Goal: Check status: Check status

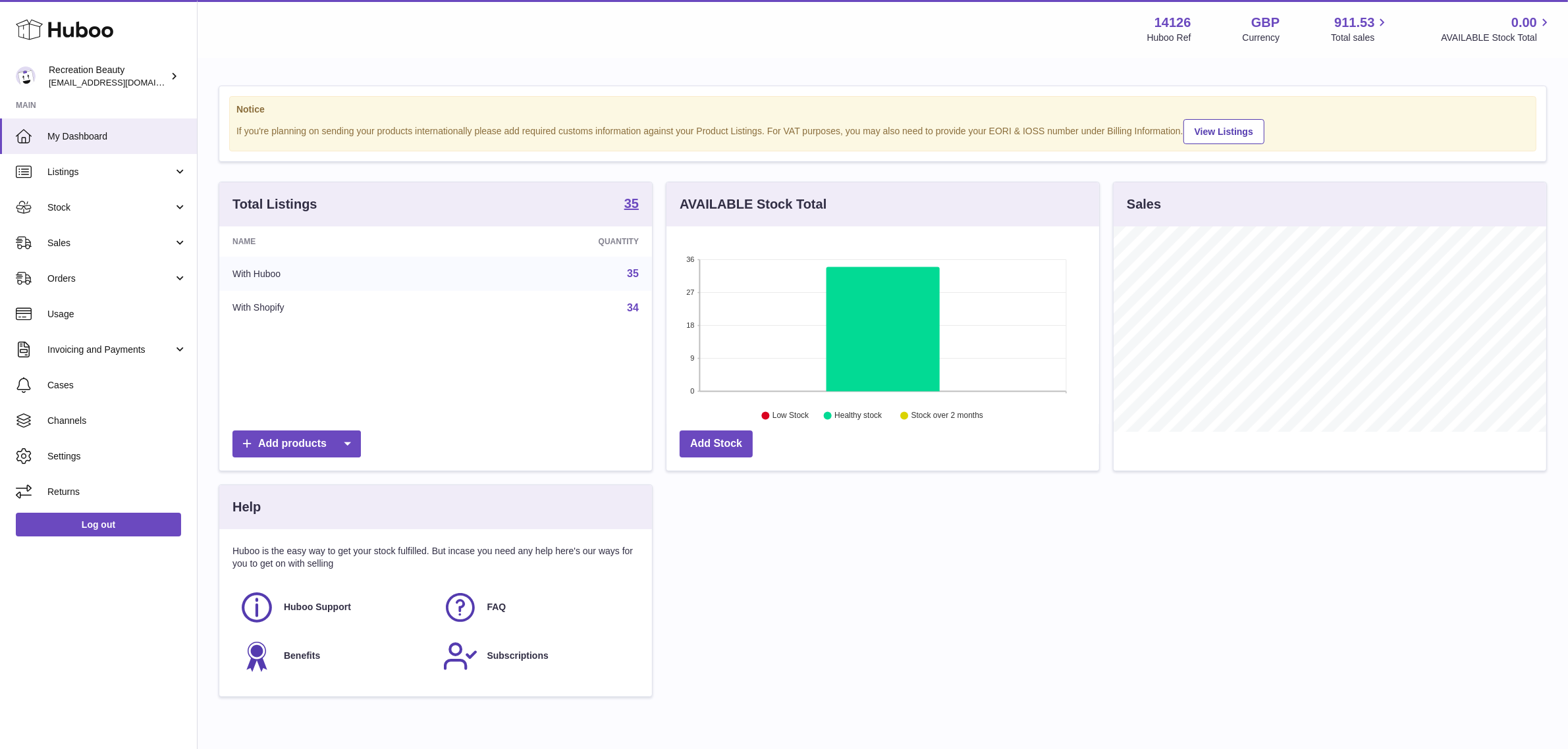
scroll to position [205, 433]
click at [626, 203] on strong "35" at bounding box center [631, 203] width 14 height 13
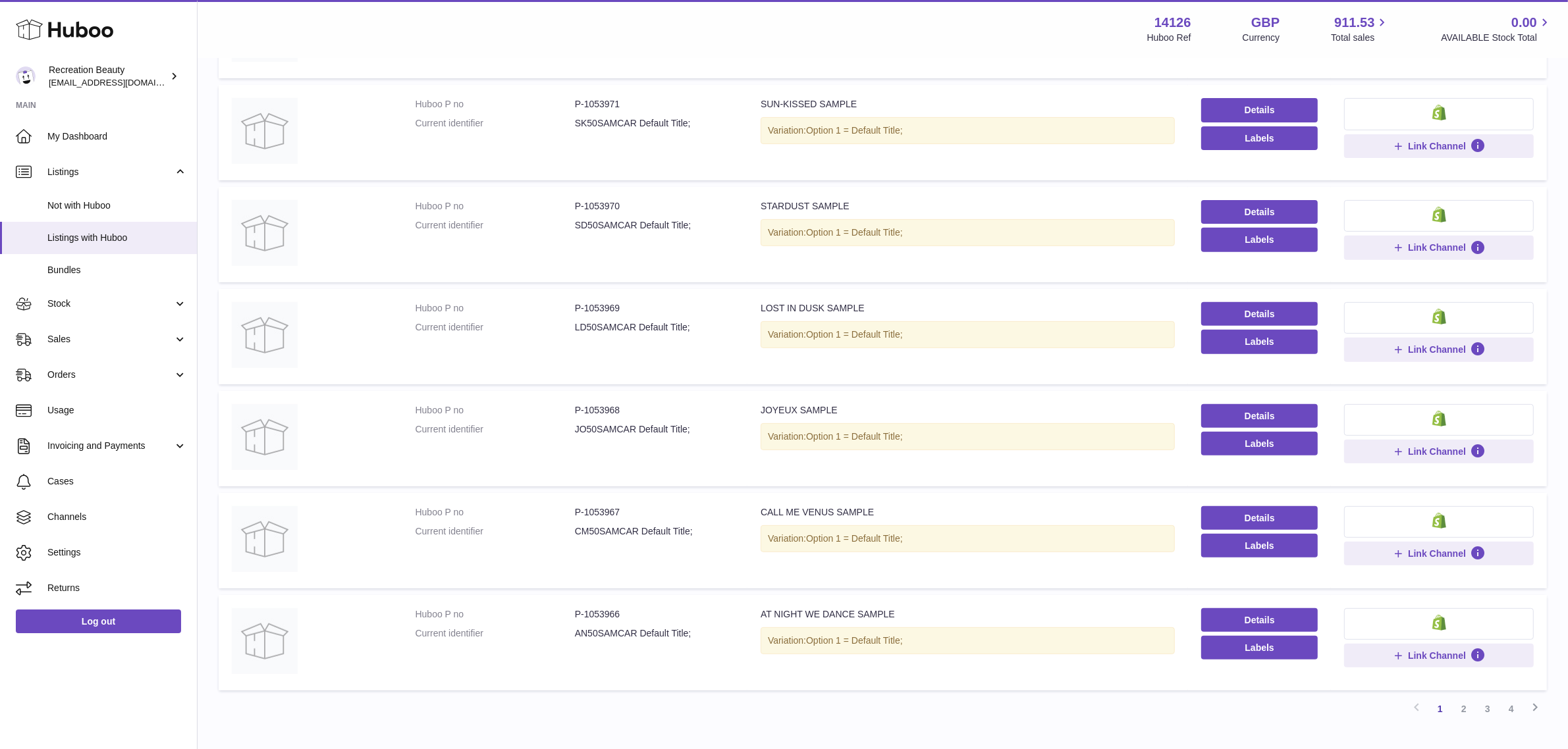
scroll to position [647, 0]
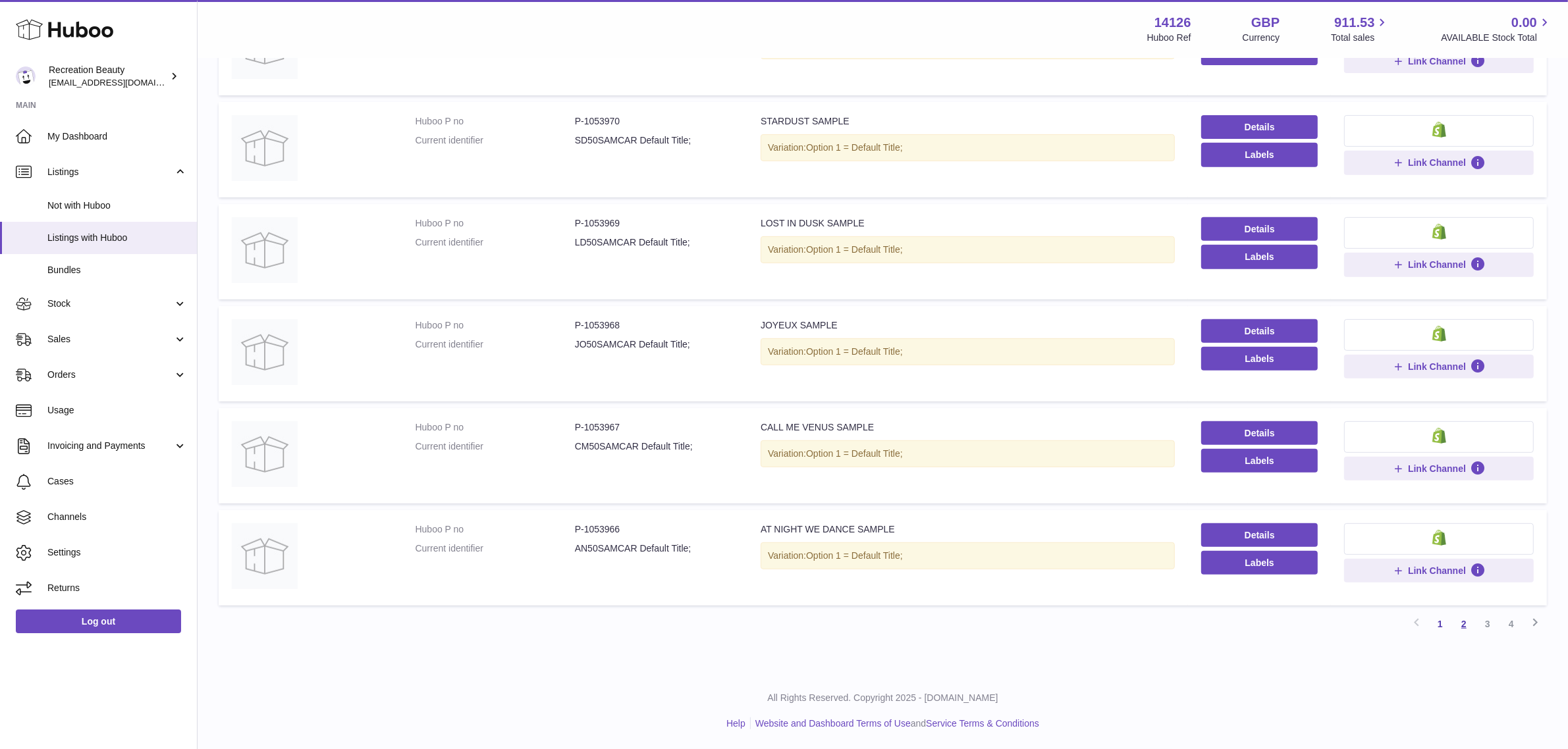
click at [1464, 629] on link "2" at bounding box center [1464, 624] width 24 height 24
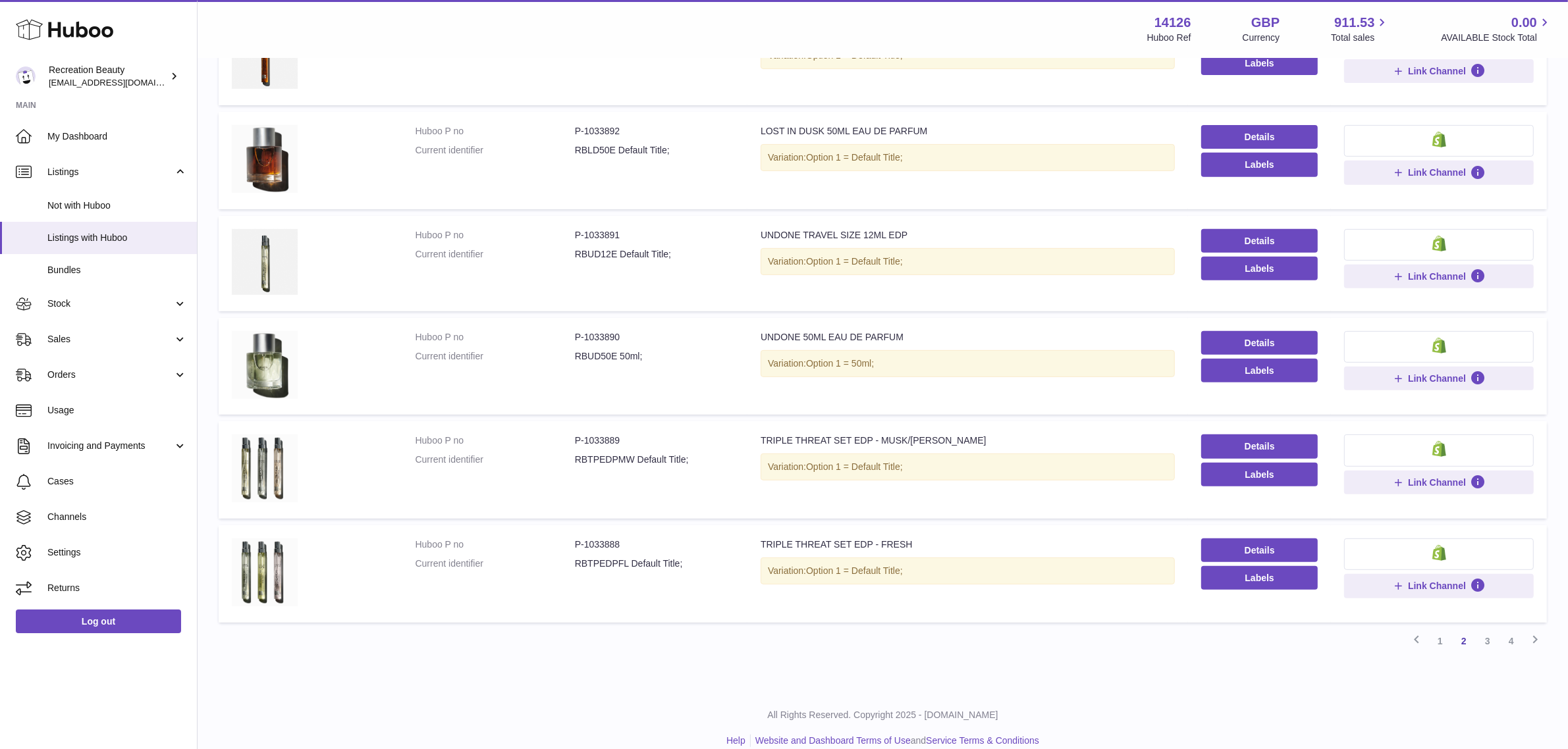
scroll to position [654, 0]
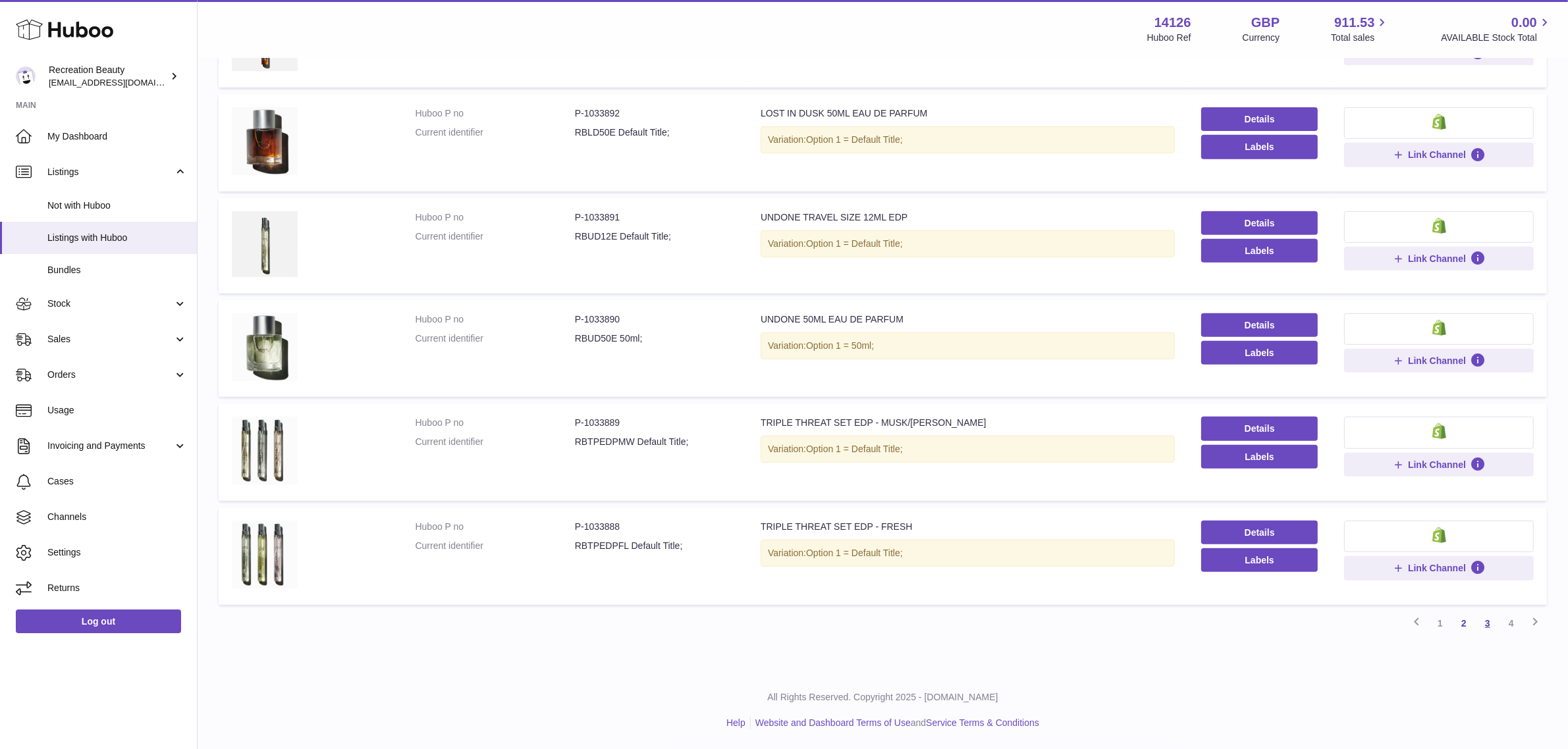
click at [1490, 629] on link "3" at bounding box center [1487, 623] width 24 height 24
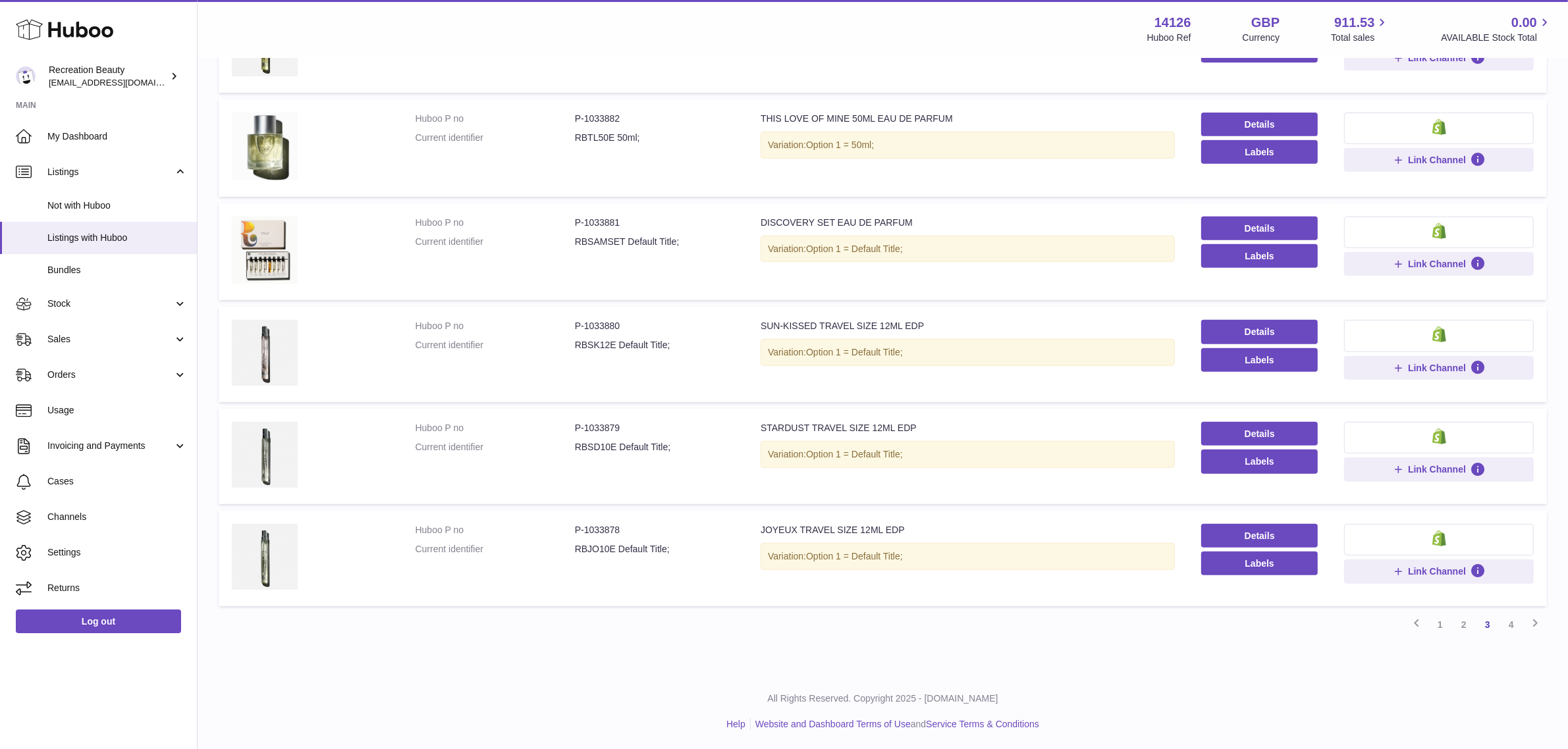
scroll to position [652, 0]
click at [1506, 623] on link "4" at bounding box center [1512, 623] width 24 height 24
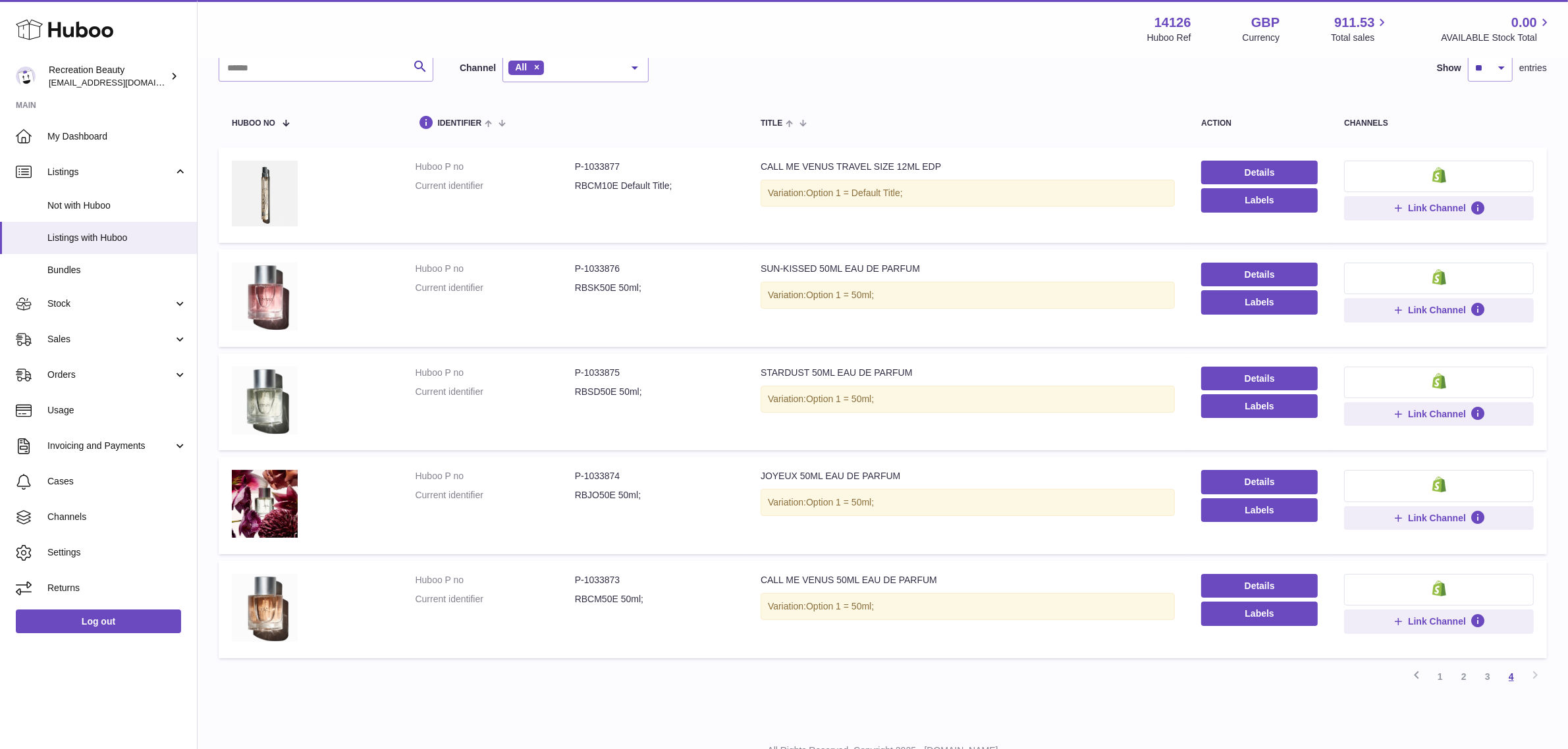
scroll to position [59, 0]
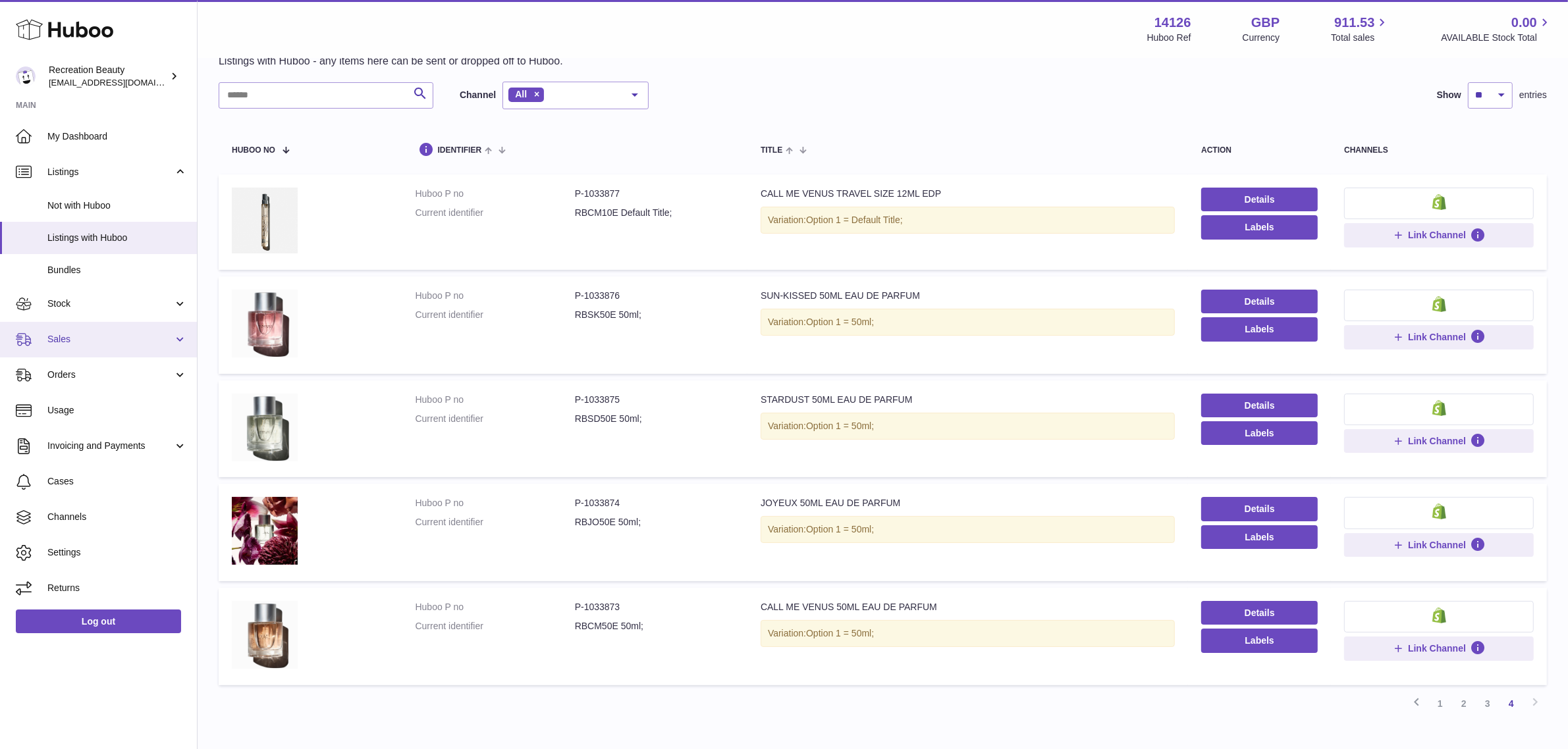
click at [90, 336] on span "Sales" at bounding box center [110, 339] width 126 height 12
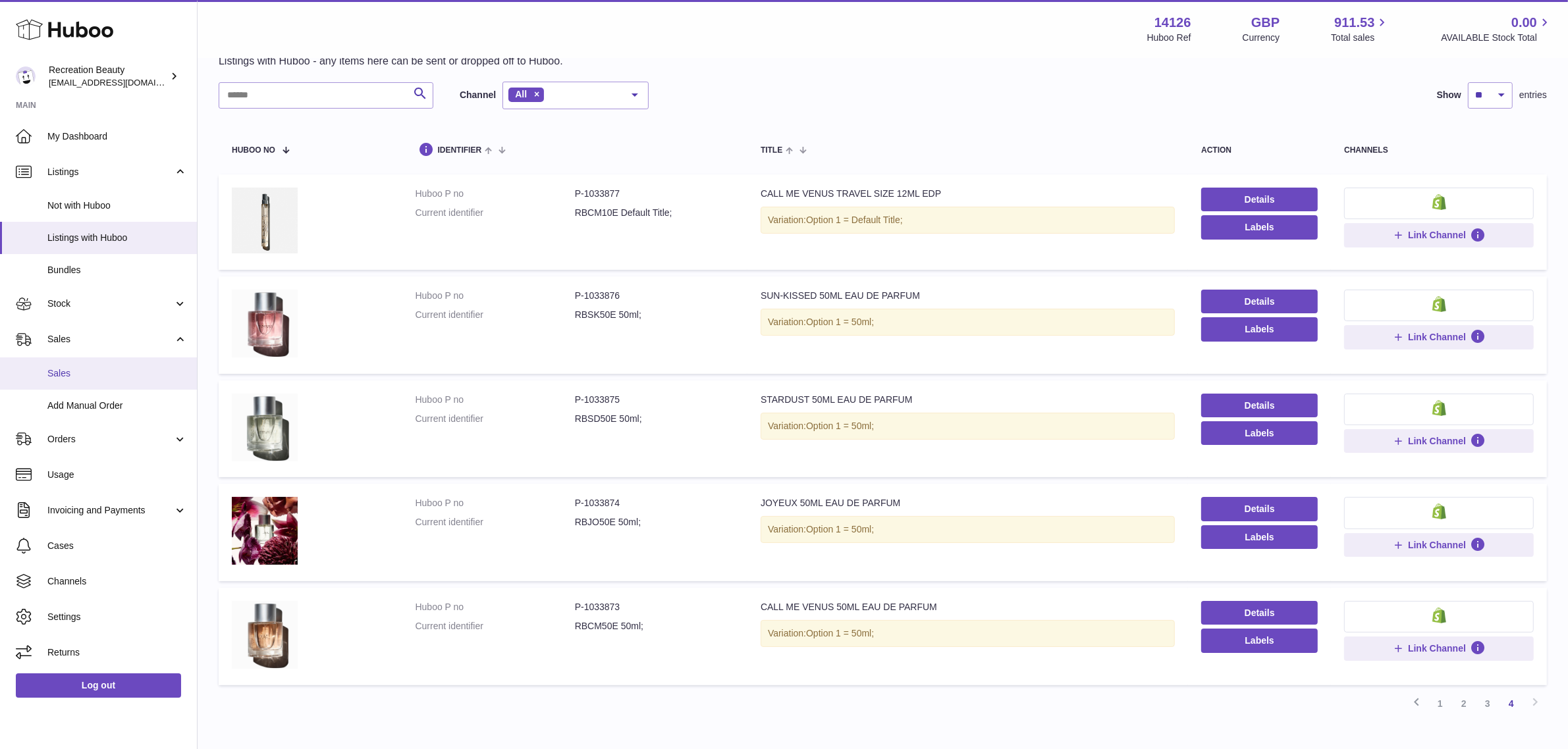
click at [86, 367] on span "Sales" at bounding box center [117, 373] width 139 height 12
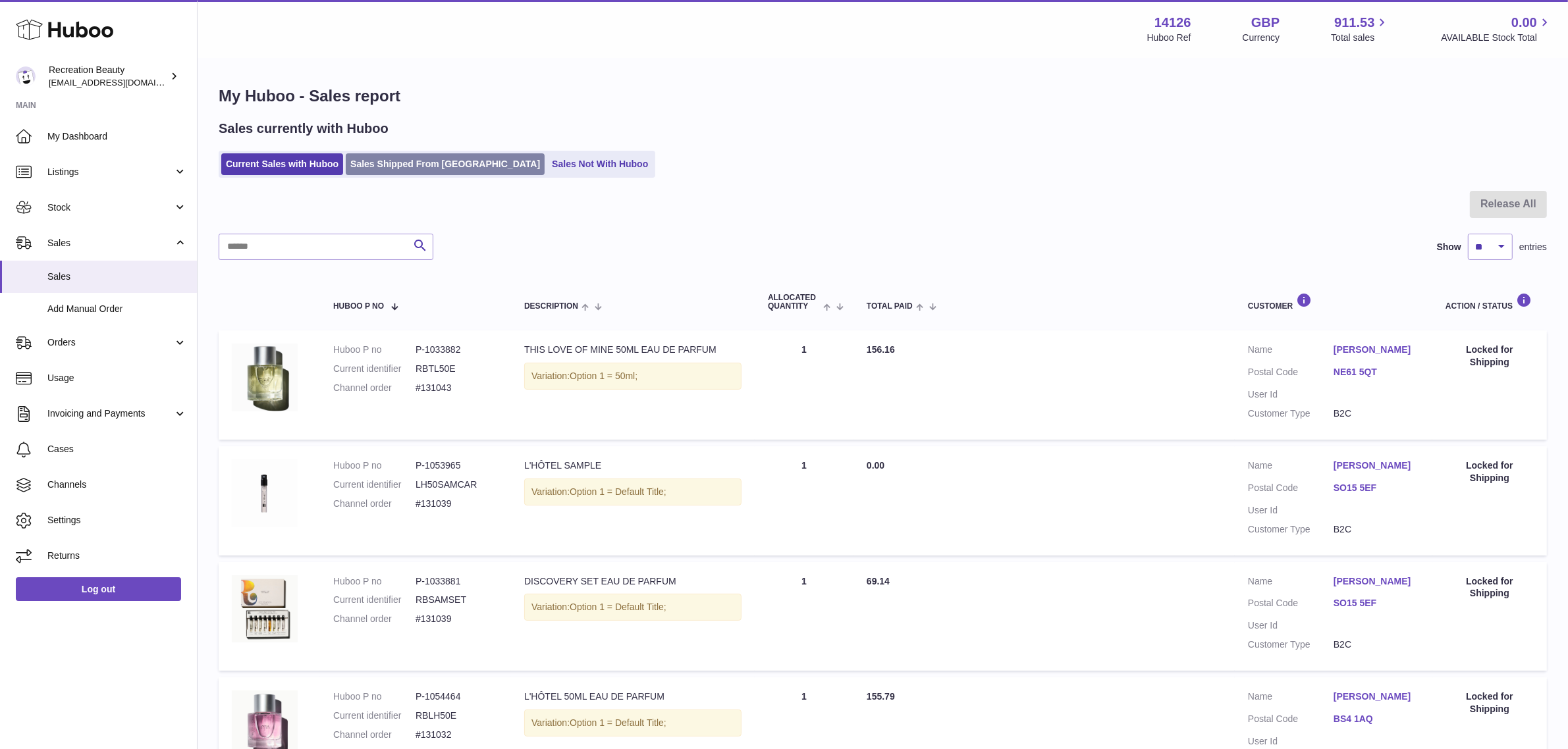
click at [419, 162] on link "Sales Shipped From Huboo" at bounding box center [445, 164] width 199 height 22
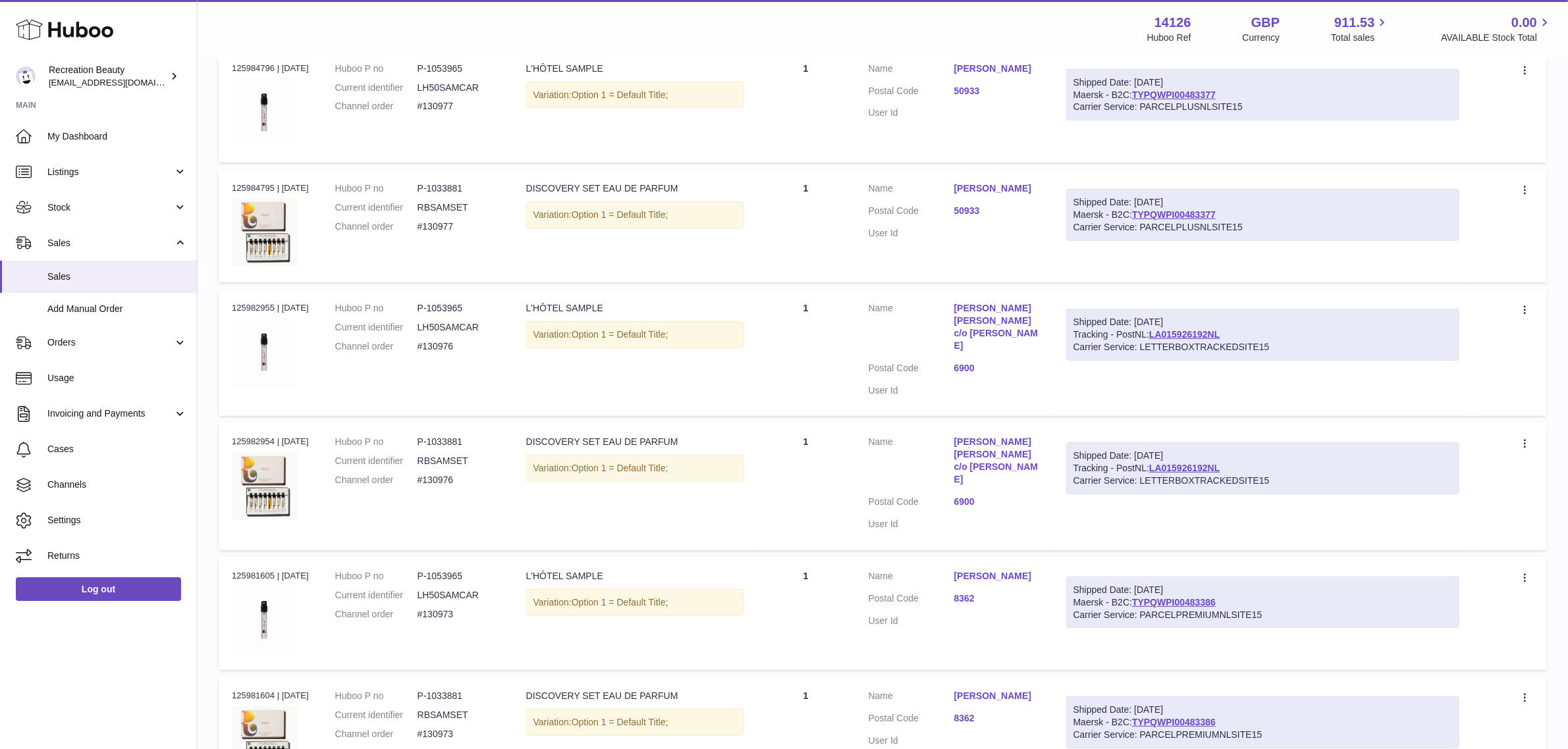
scroll to position [823, 0]
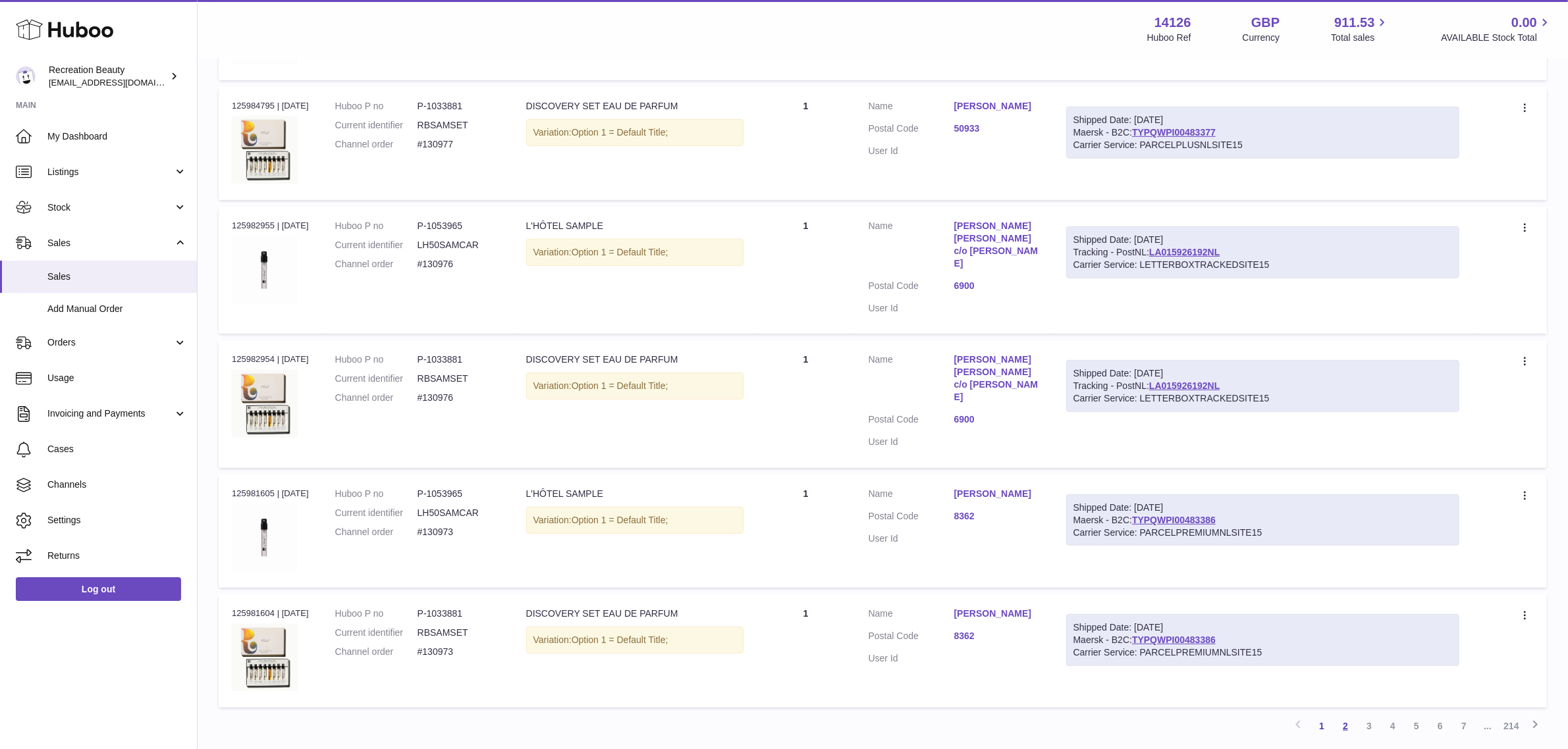
click at [1341, 715] on link "2" at bounding box center [1345, 726] width 24 height 24
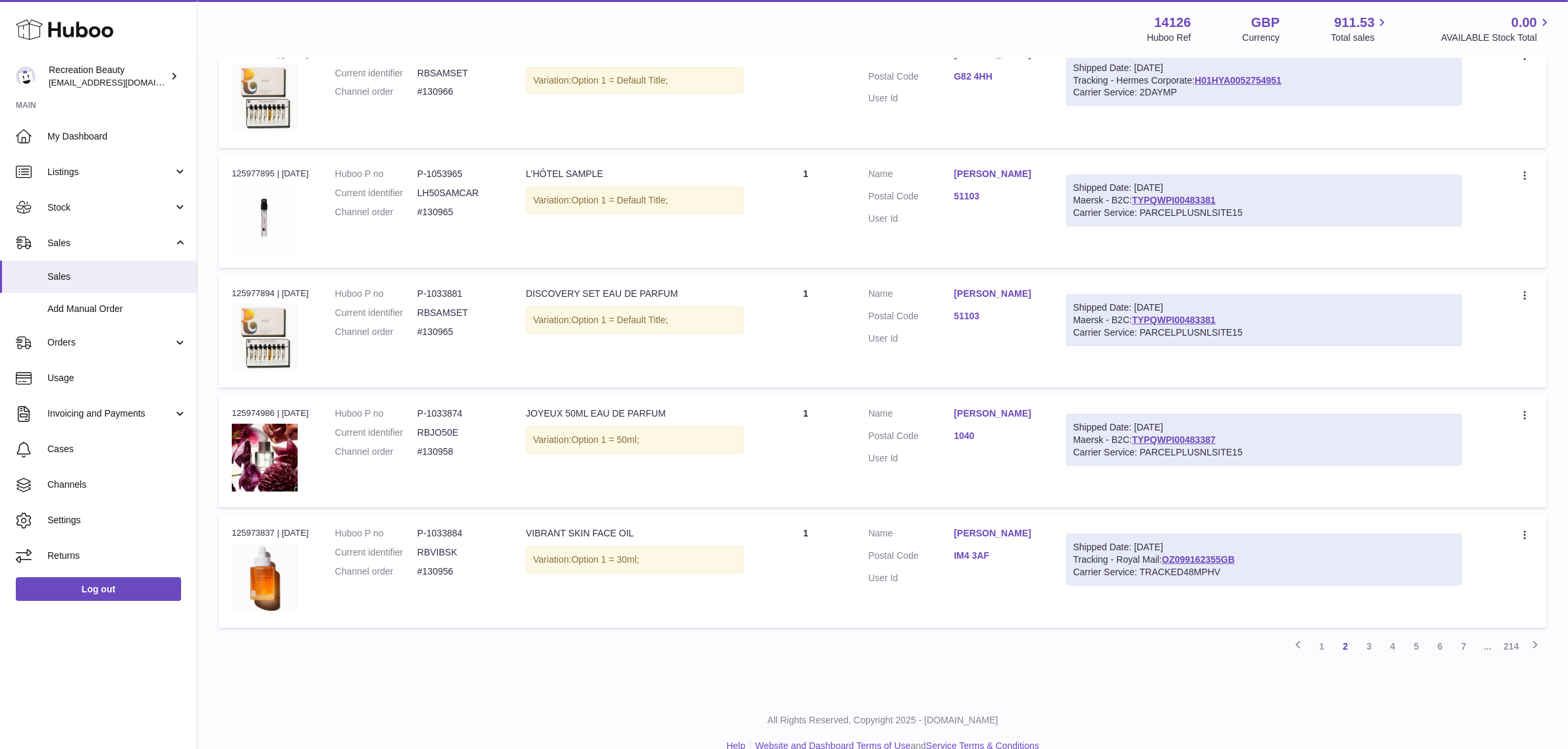
scroll to position [882, 0]
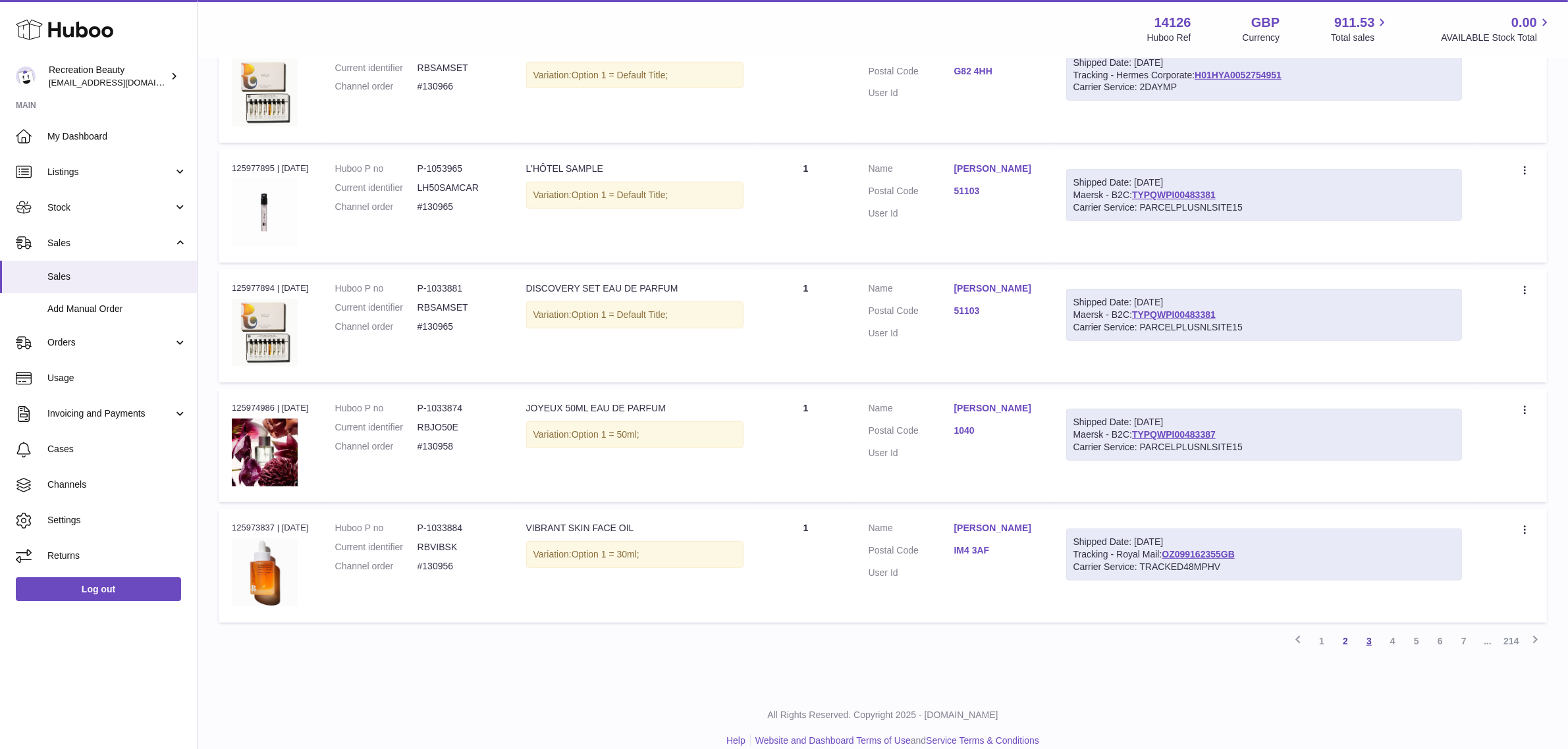
click at [1369, 645] on link "3" at bounding box center [1369, 641] width 24 height 24
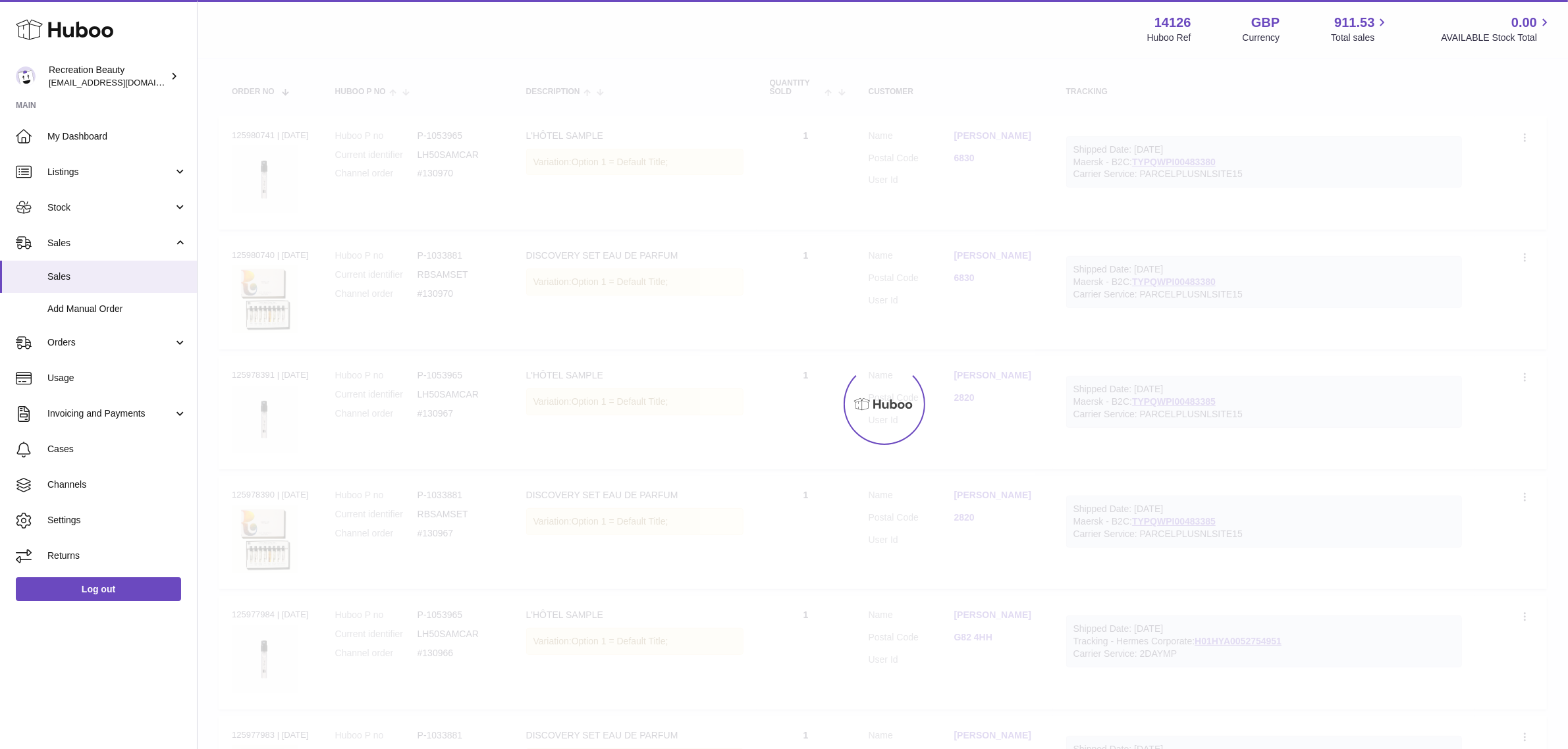
scroll to position [59, 0]
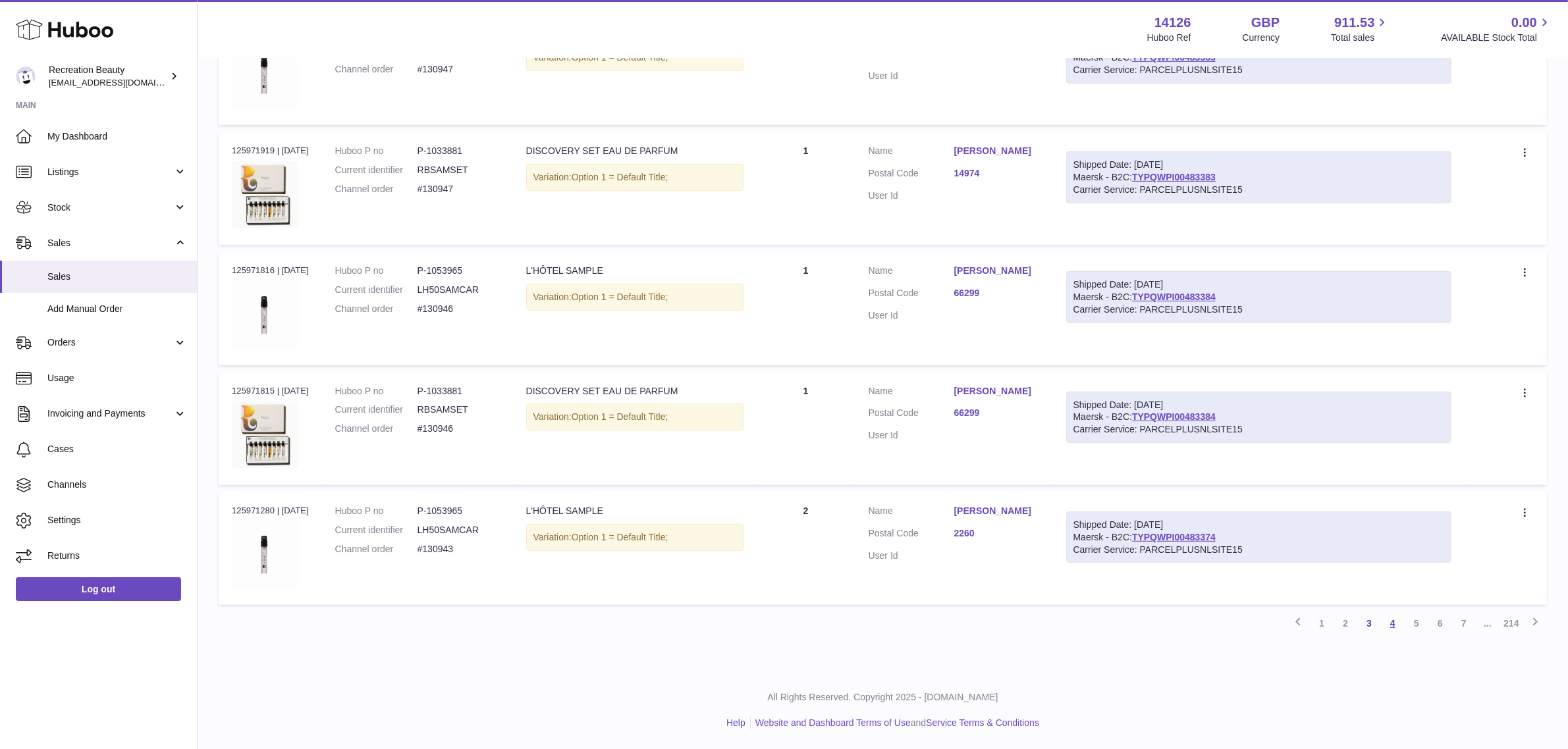
click at [1395, 624] on link "4" at bounding box center [1393, 623] width 24 height 24
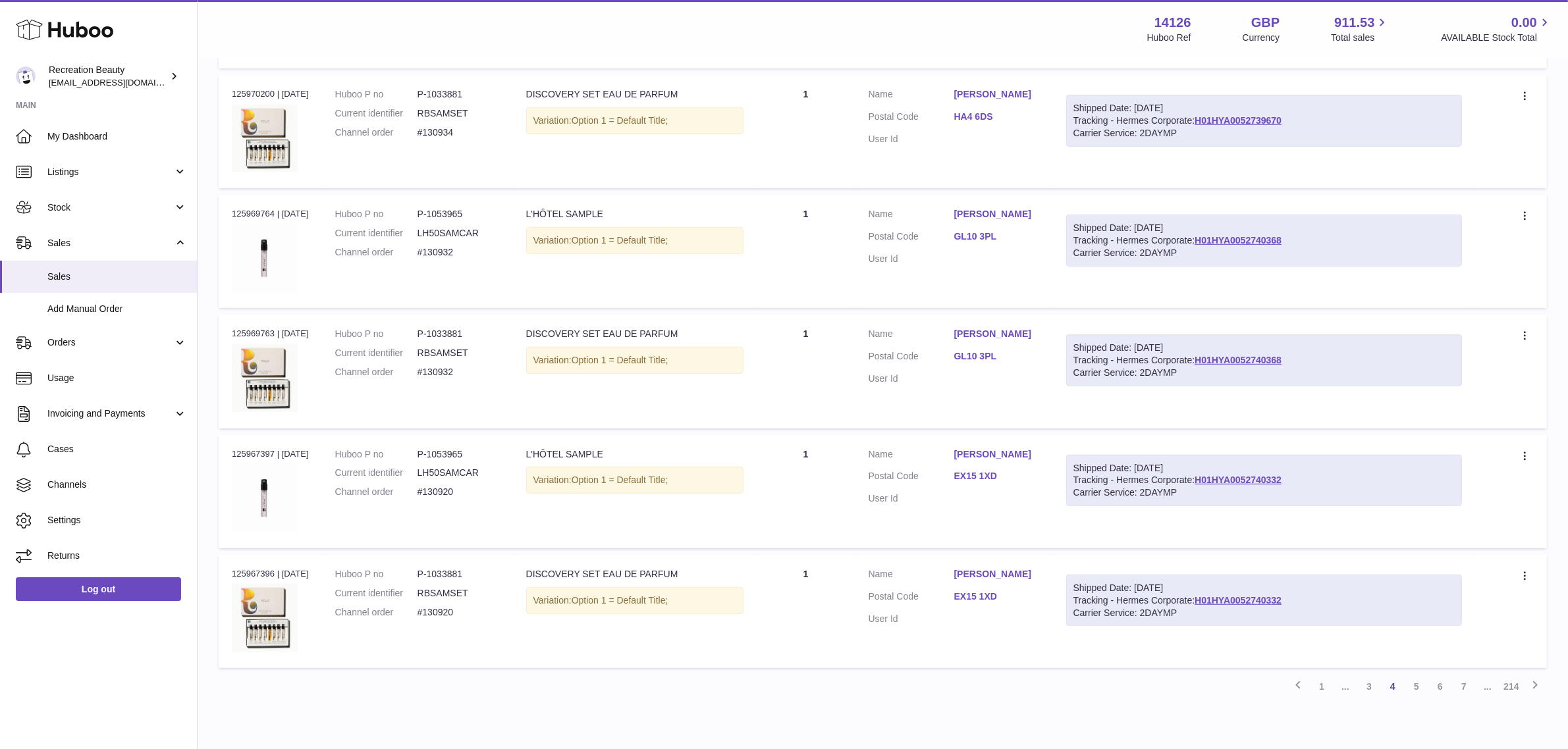
scroll to position [882, 0]
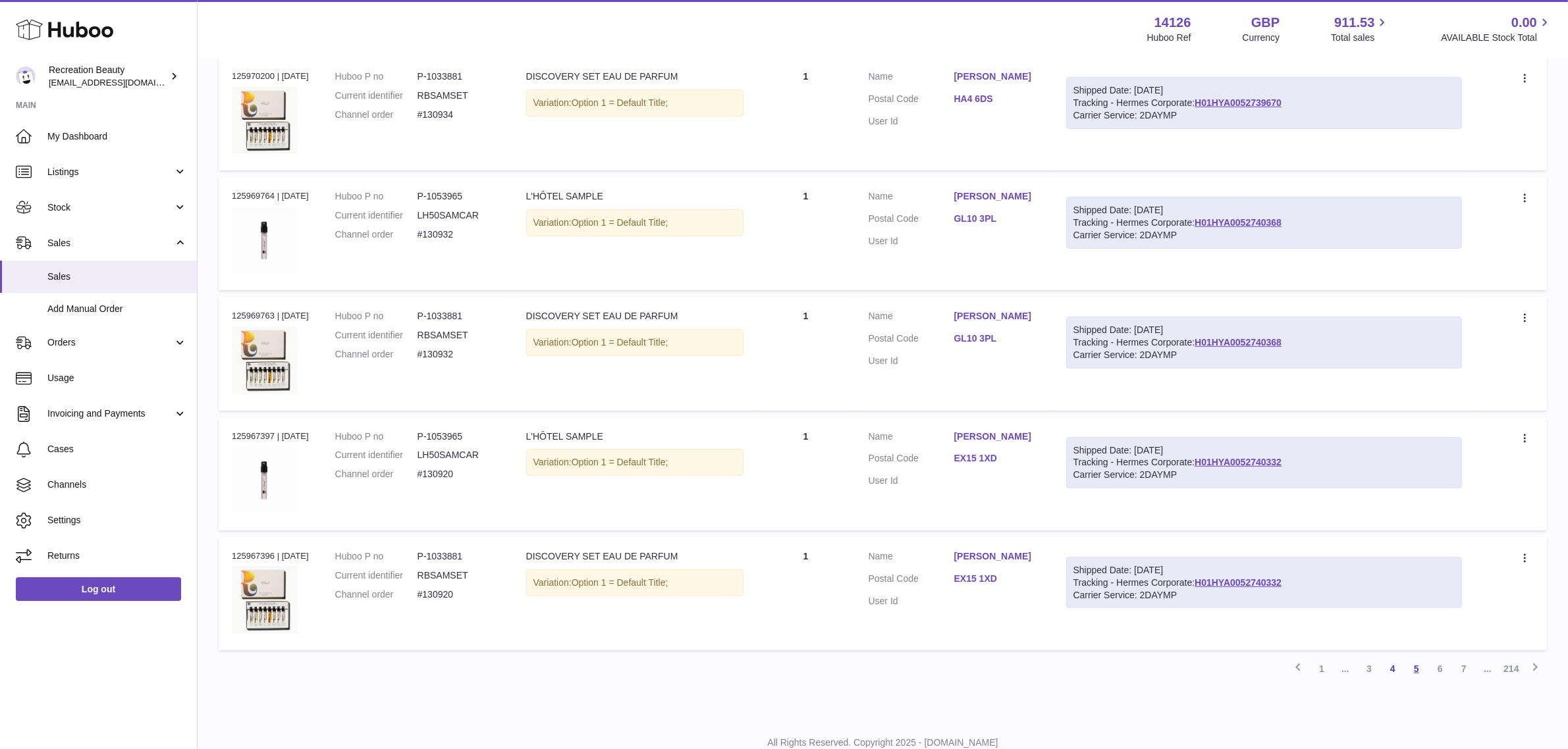
click at [1412, 657] on link "5" at bounding box center [1416, 668] width 24 height 24
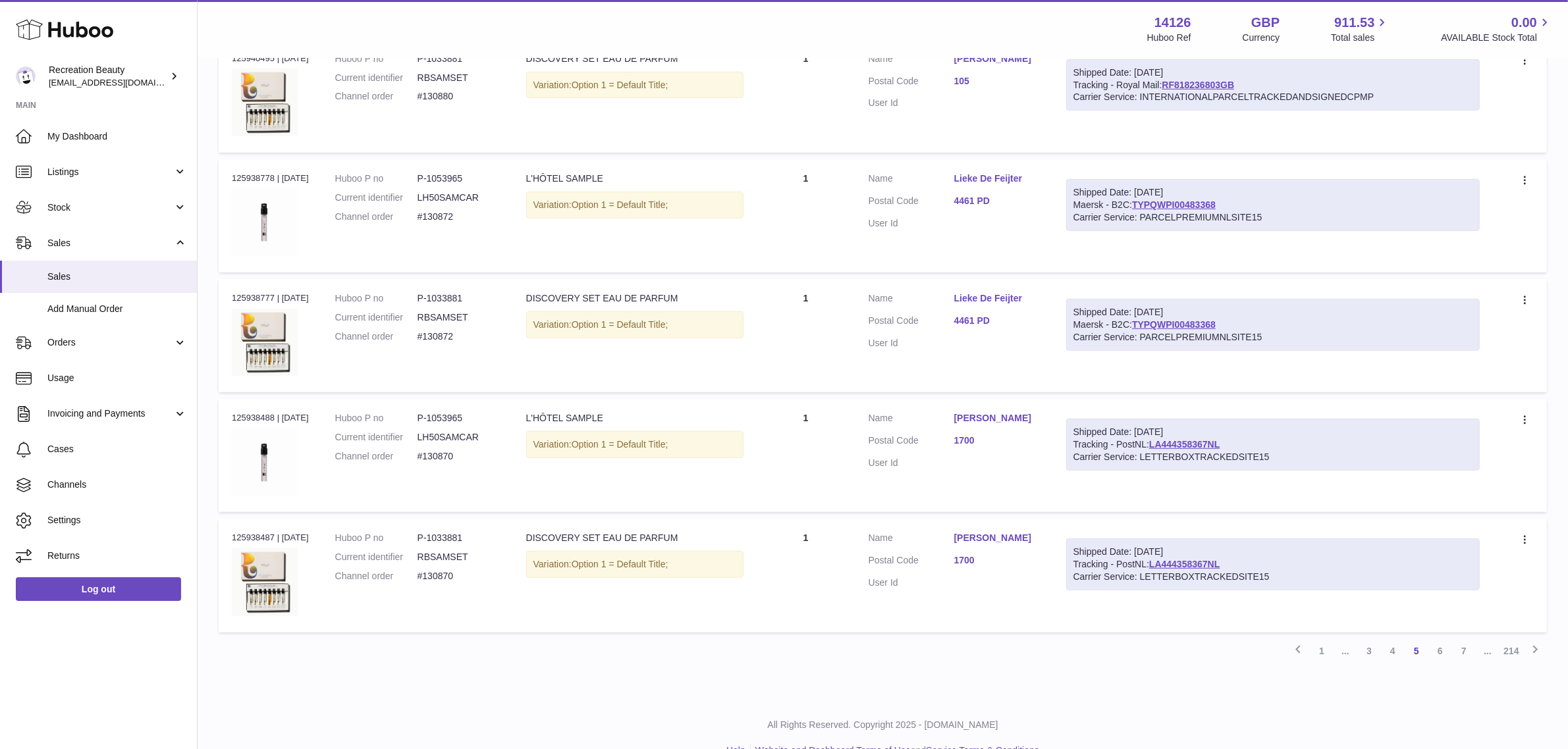
scroll to position [882, 0]
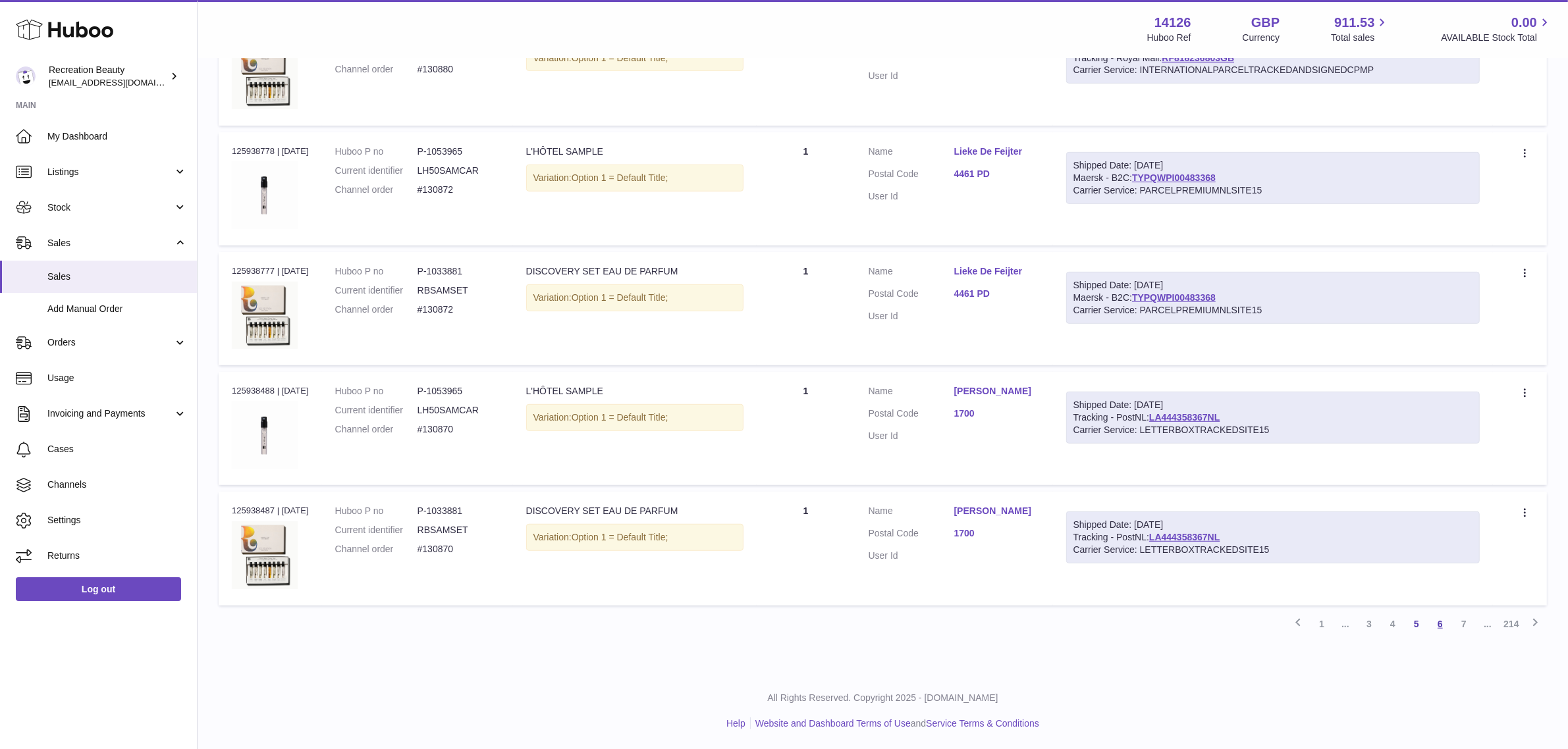
click at [1443, 624] on link "6" at bounding box center [1440, 624] width 24 height 24
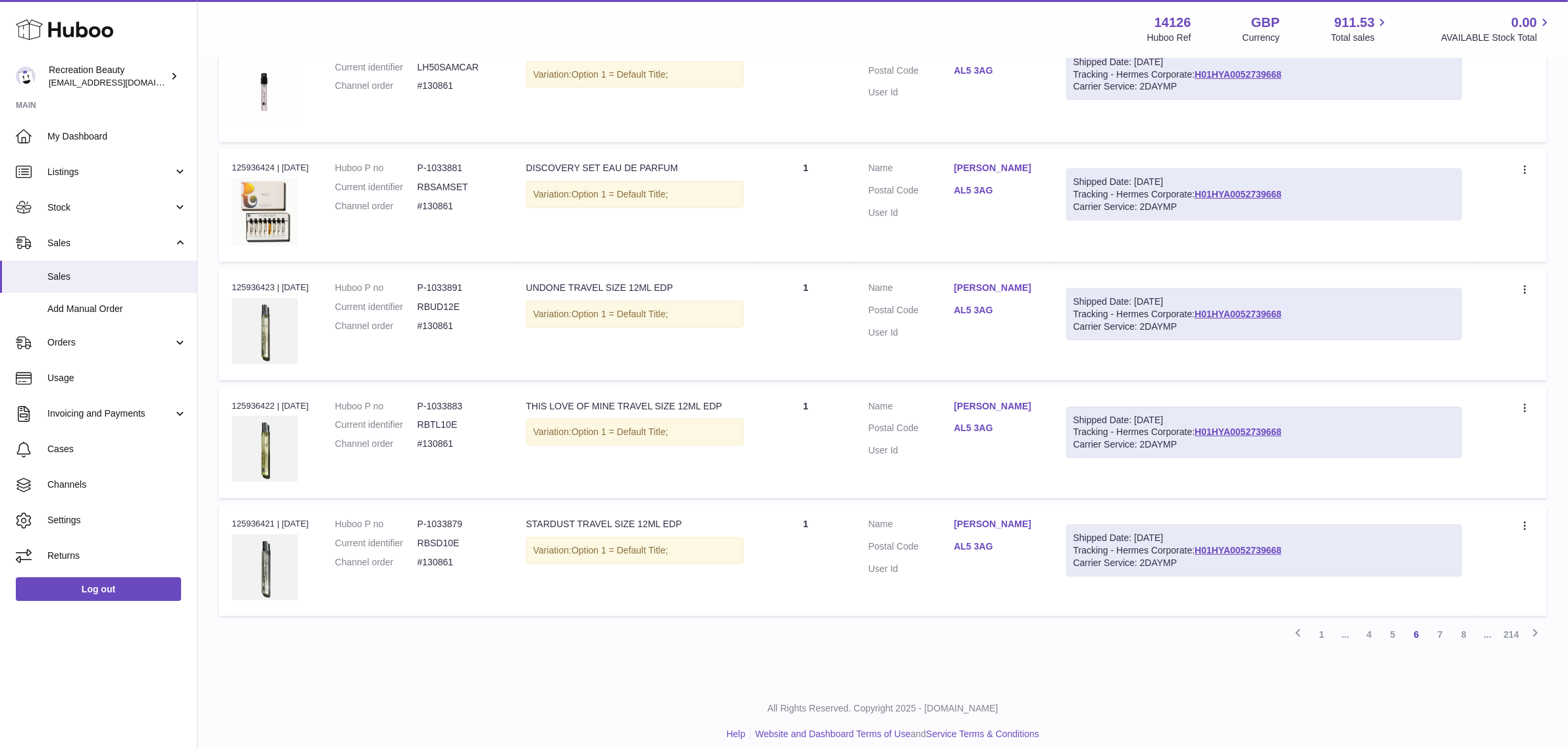
scroll to position [895, 0]
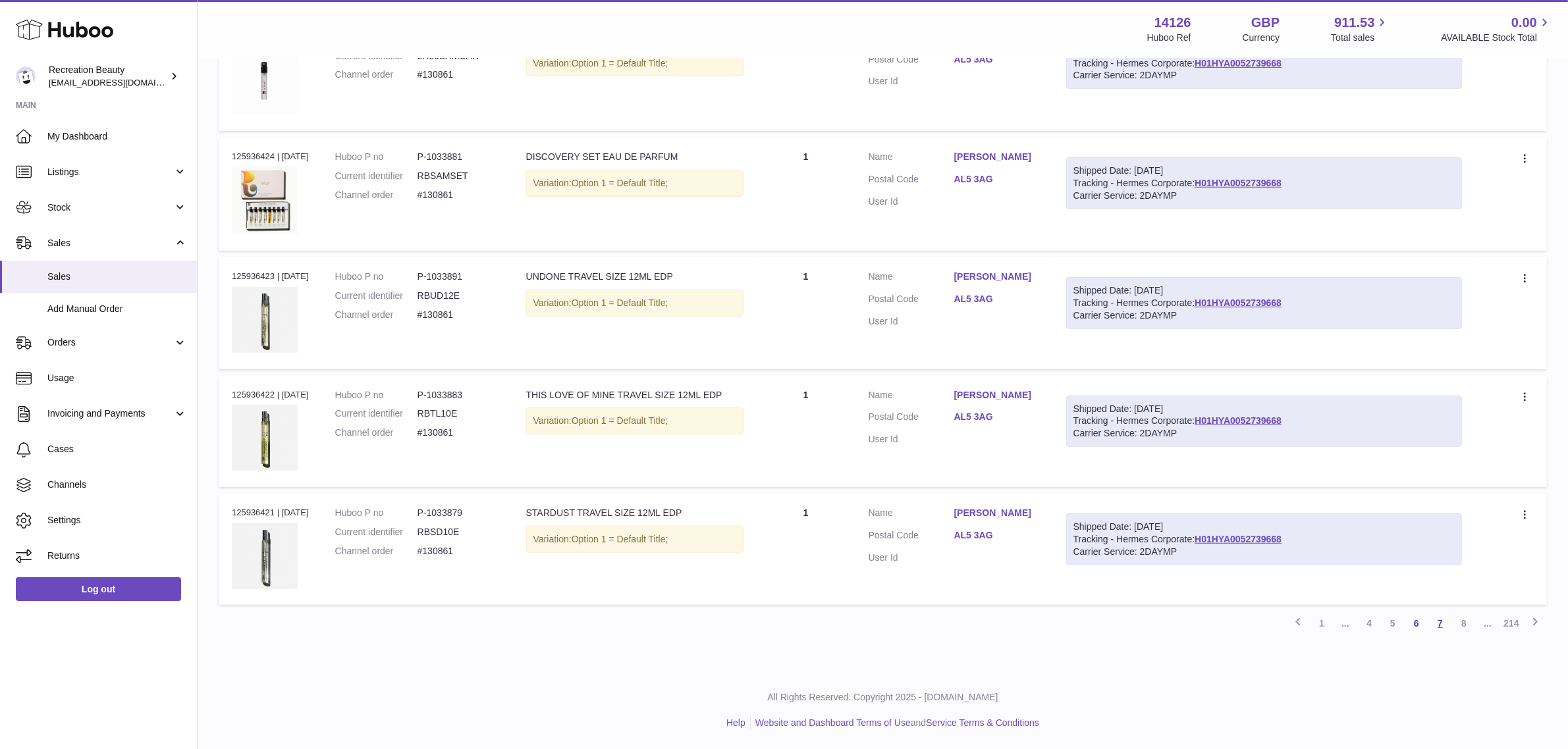
click at [1438, 623] on link "7" at bounding box center [1440, 623] width 24 height 24
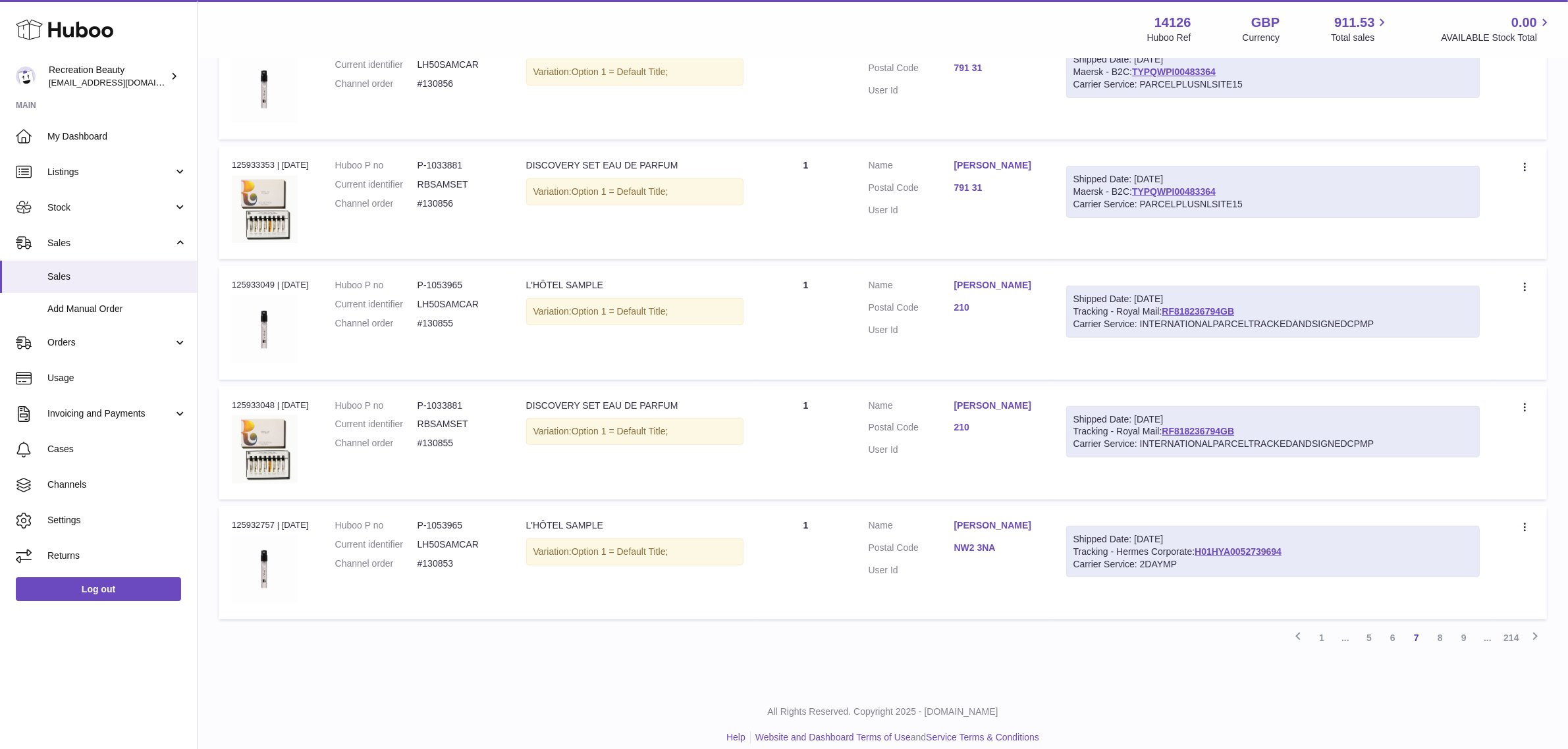
scroll to position [899, 0]
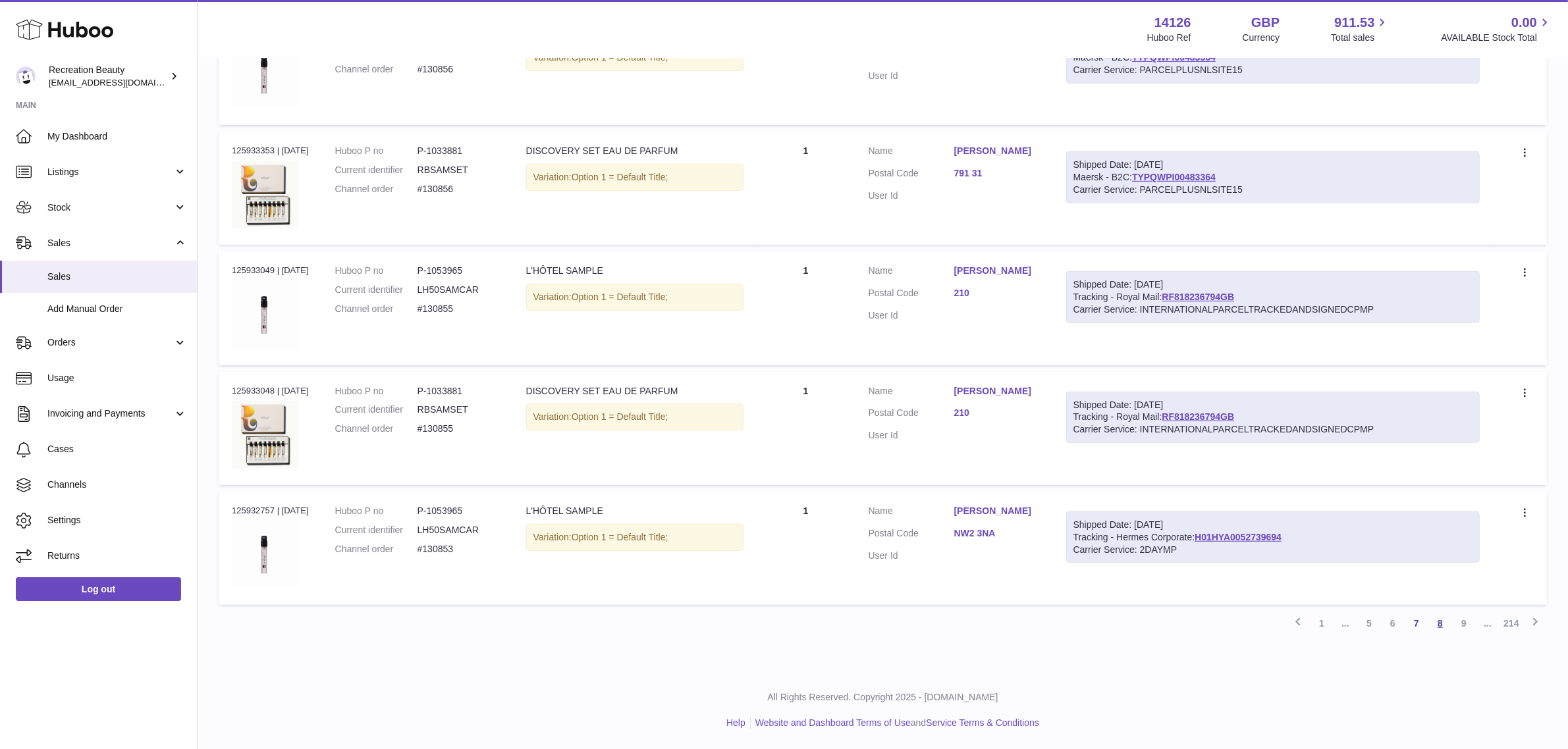
click at [1447, 626] on link "8" at bounding box center [1440, 623] width 24 height 24
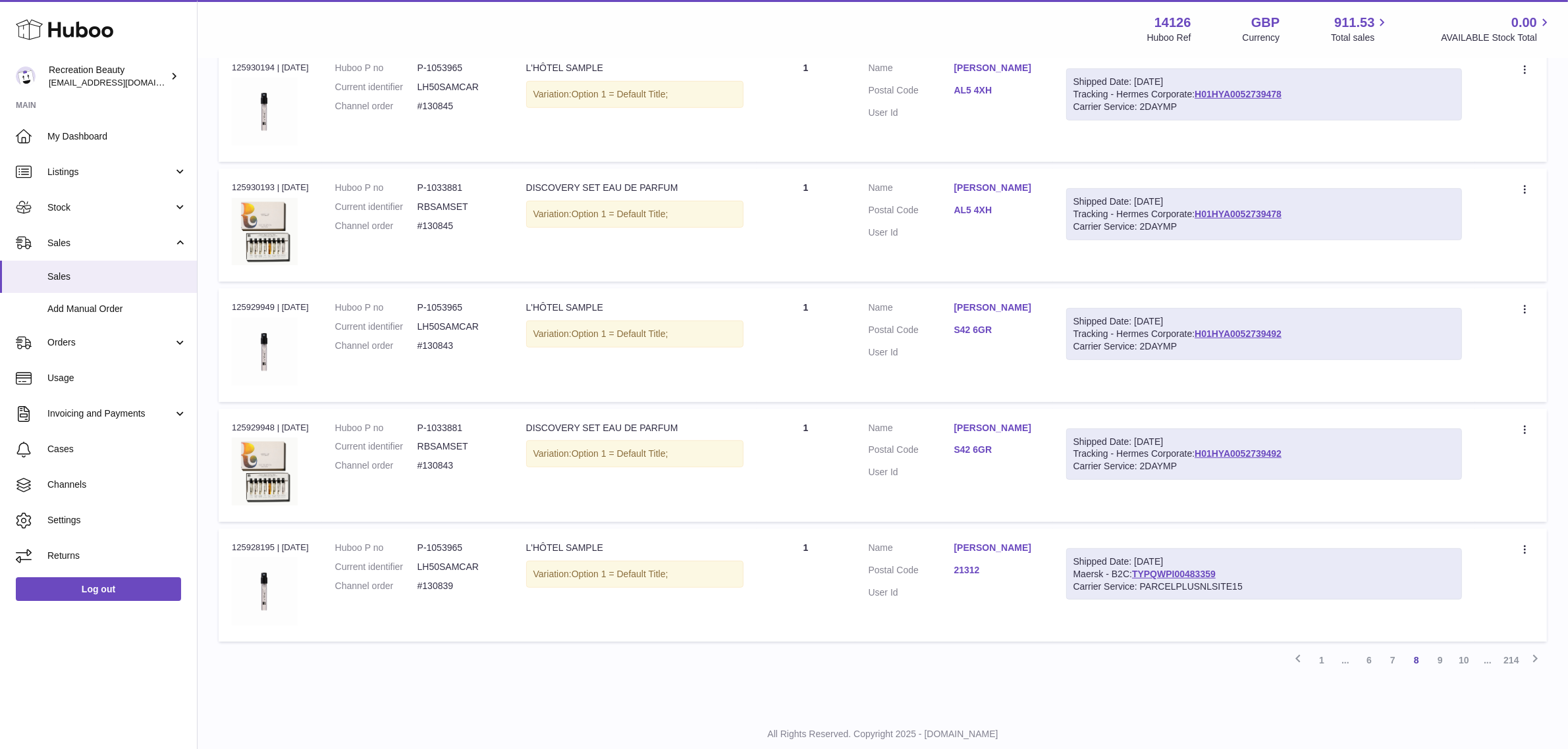
scroll to position [882, 0]
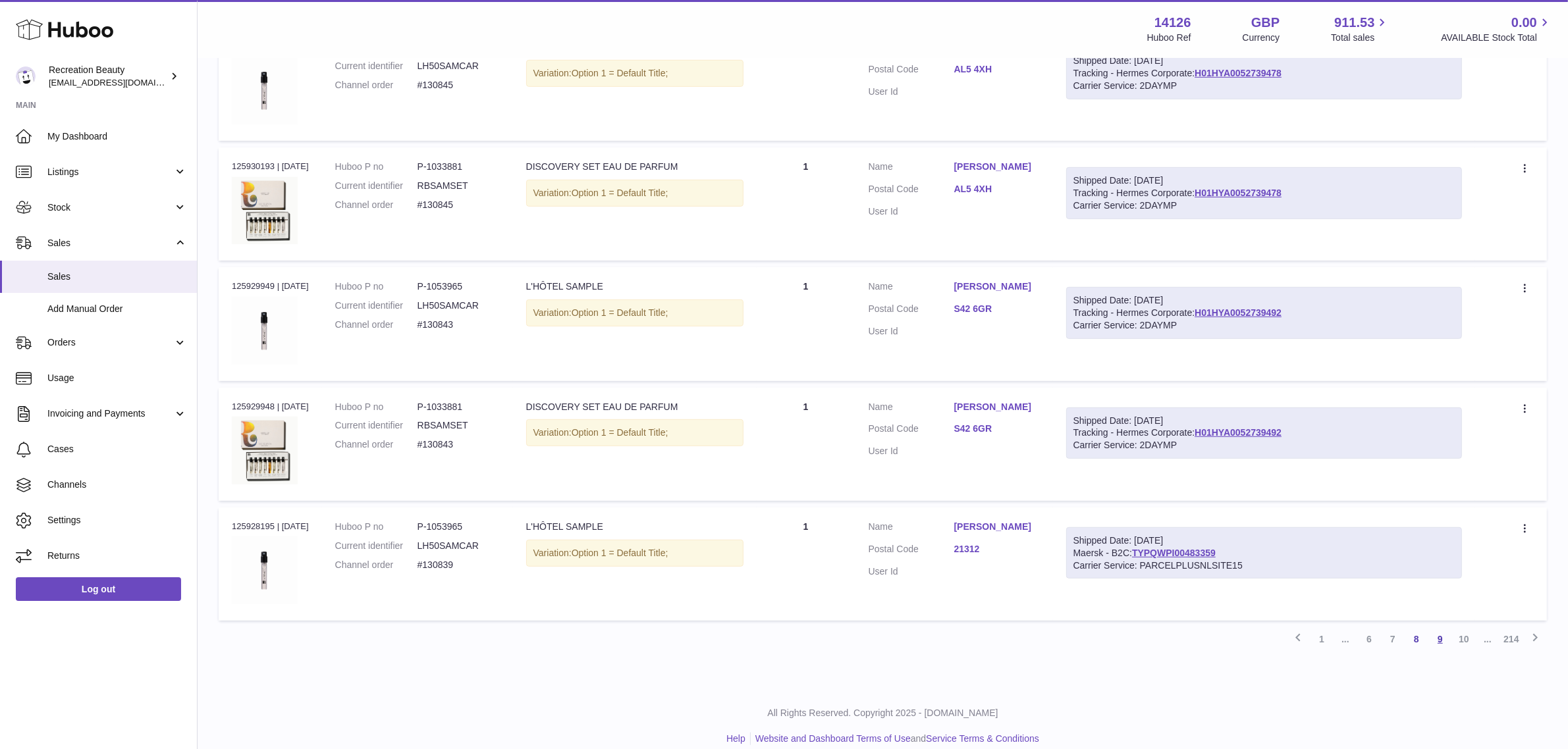
click at [1435, 641] on link "9" at bounding box center [1440, 639] width 24 height 24
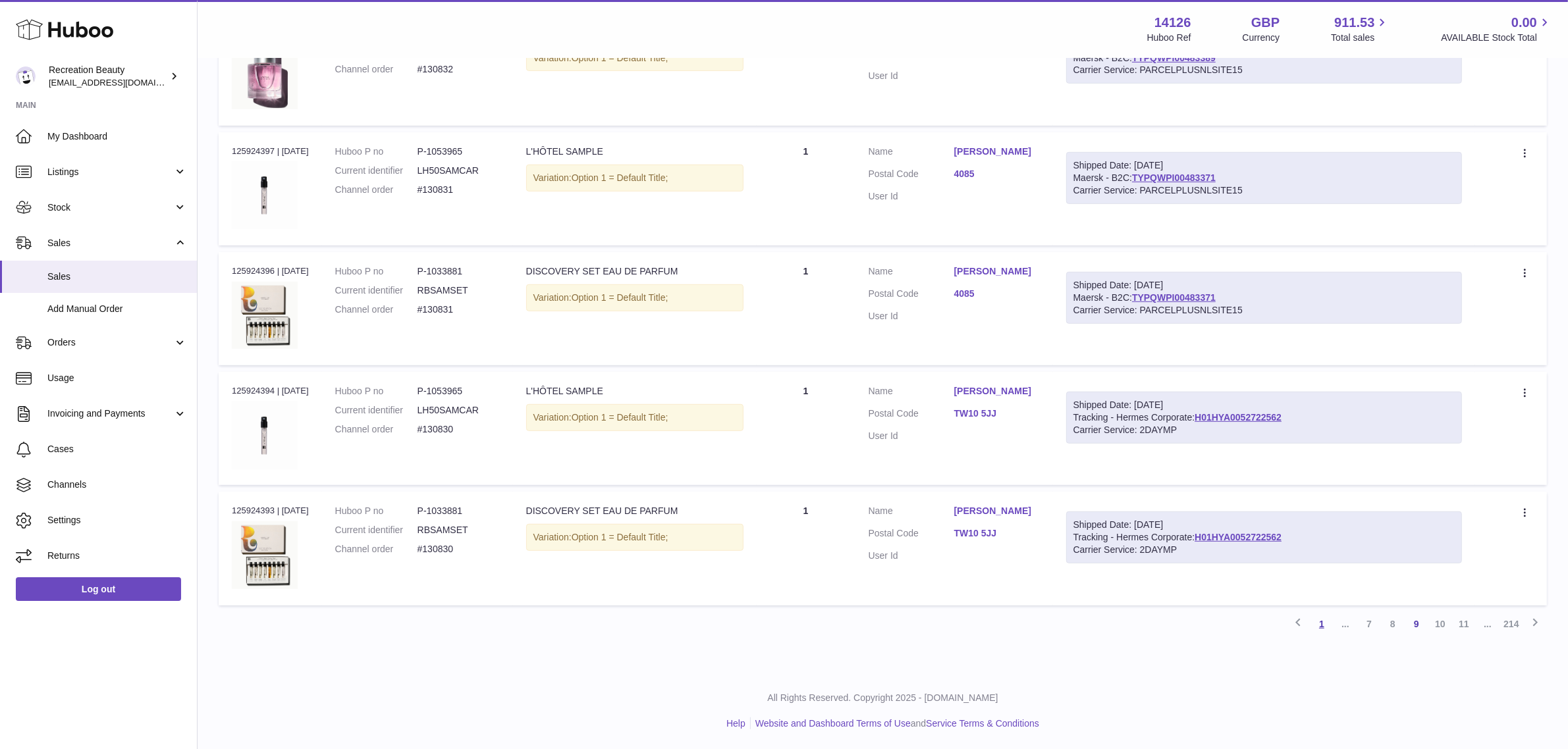
click at [1322, 626] on link "1" at bounding box center [1322, 624] width 24 height 24
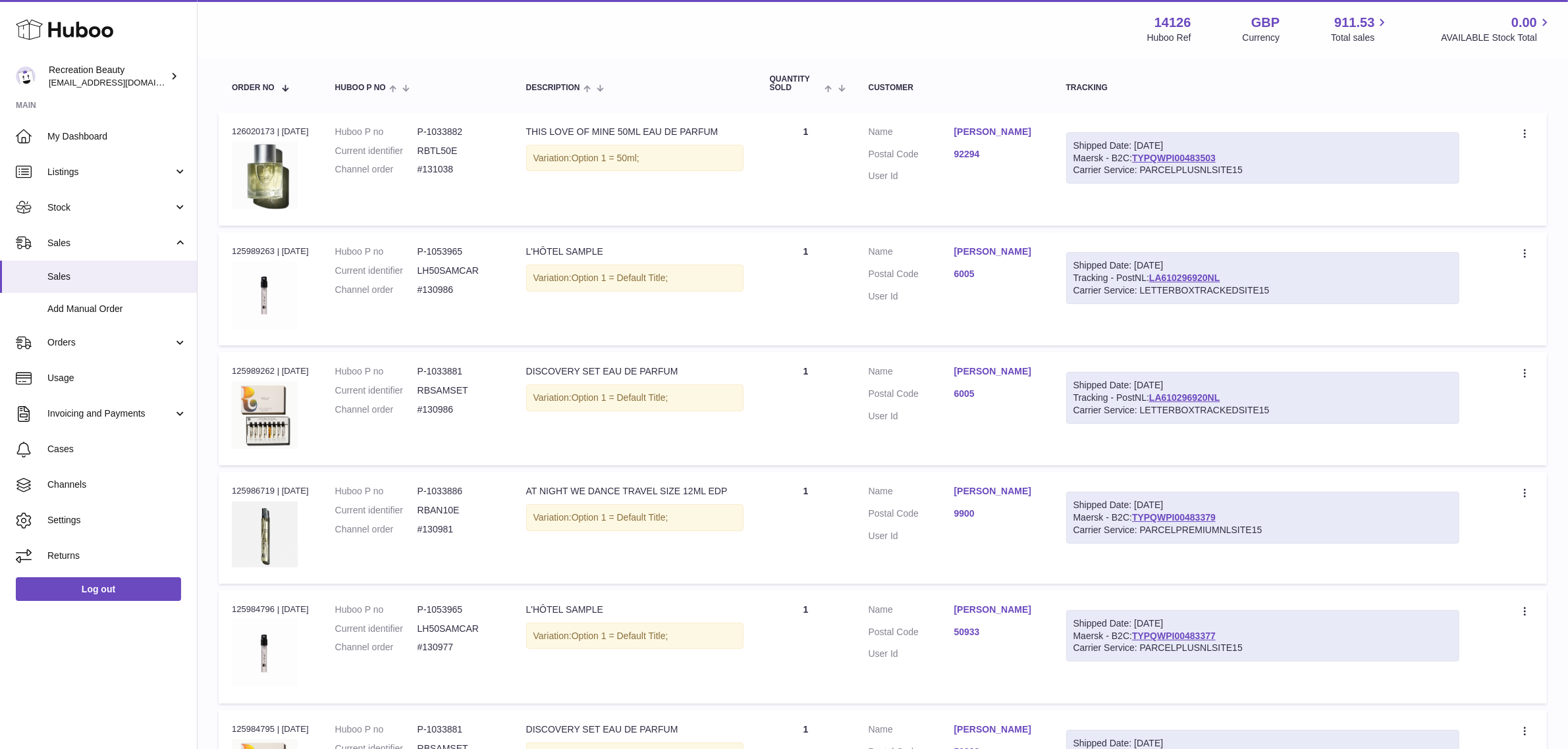
scroll to position [59, 0]
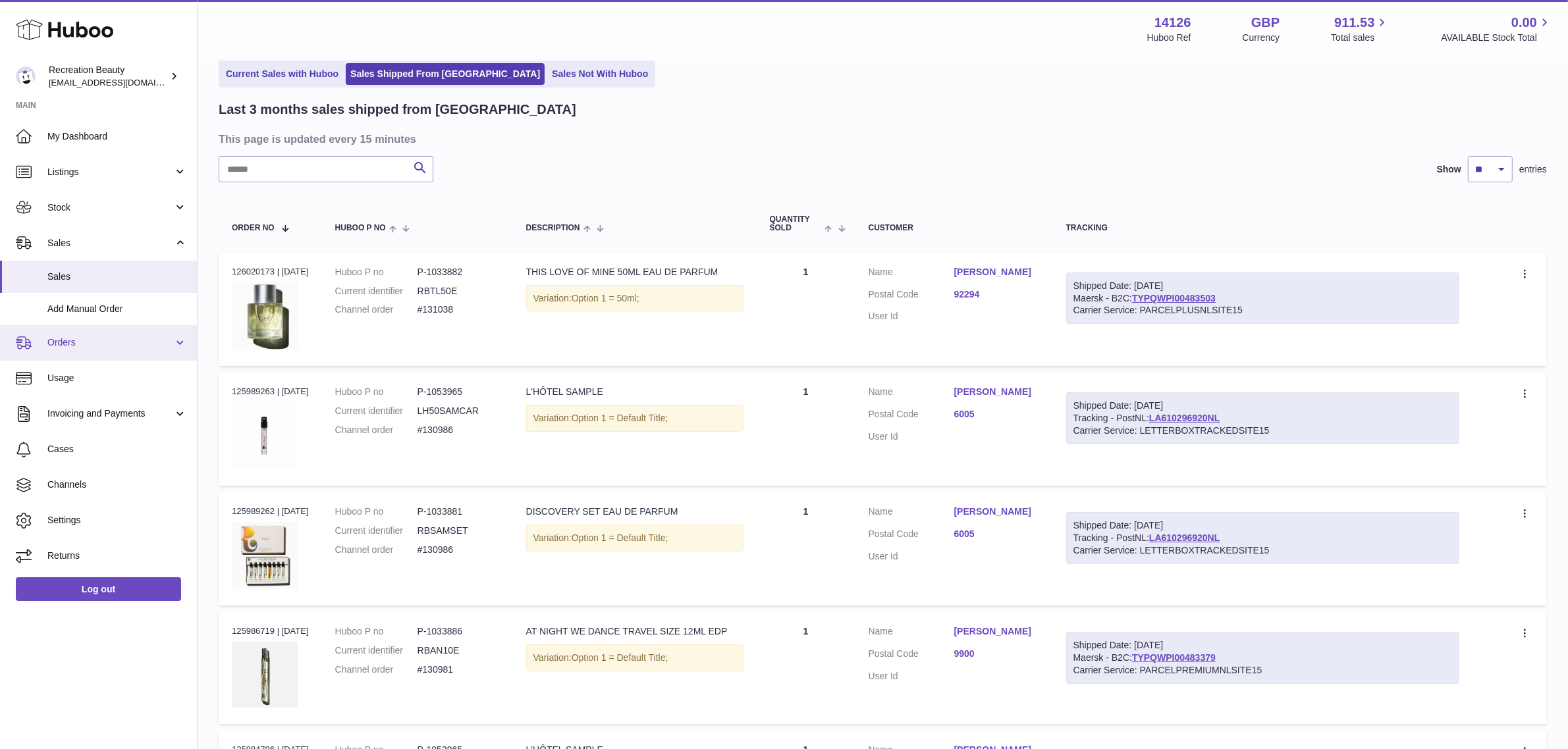
click at [71, 344] on span "Orders" at bounding box center [110, 343] width 126 height 12
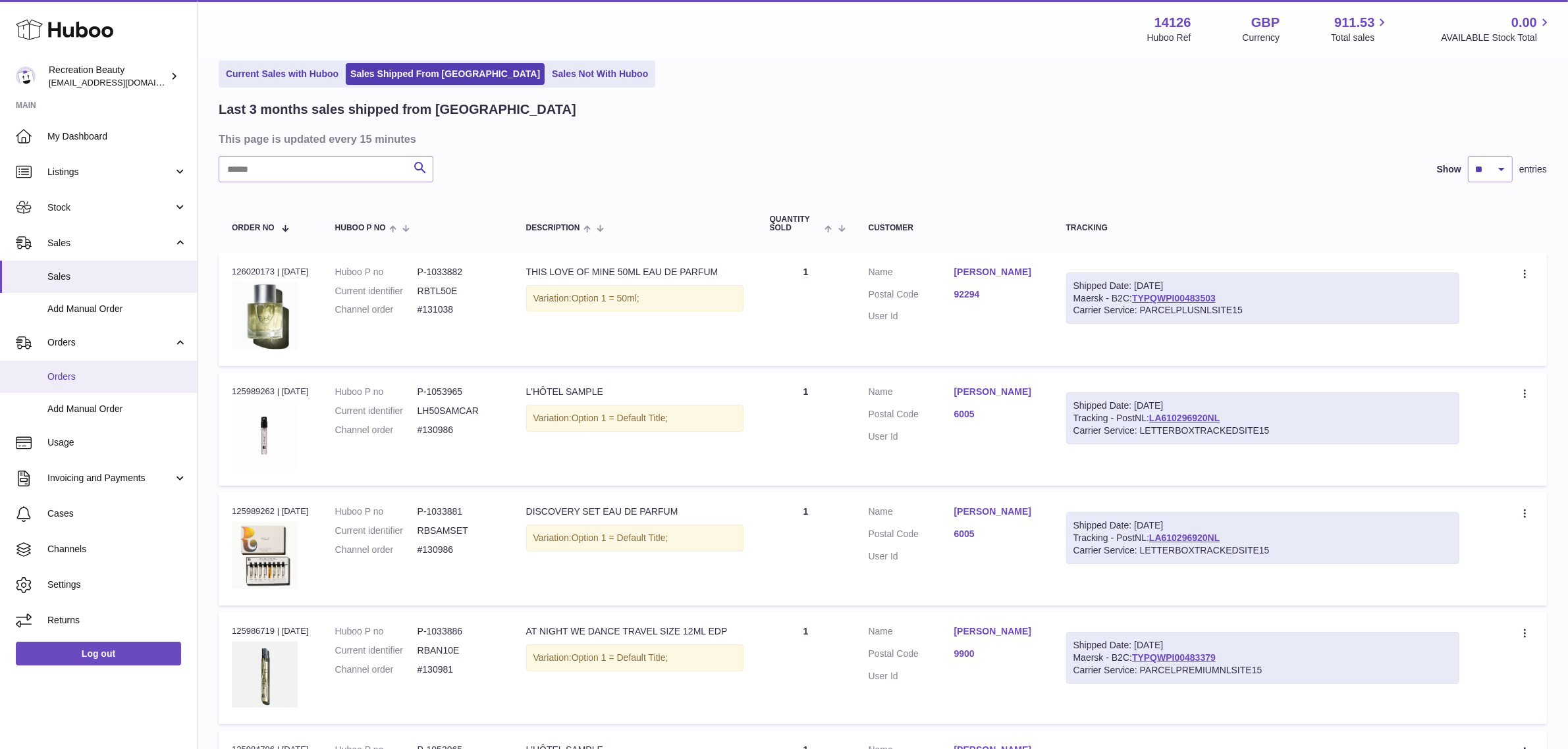
click at [83, 379] on span "Orders" at bounding box center [117, 376] width 139 height 12
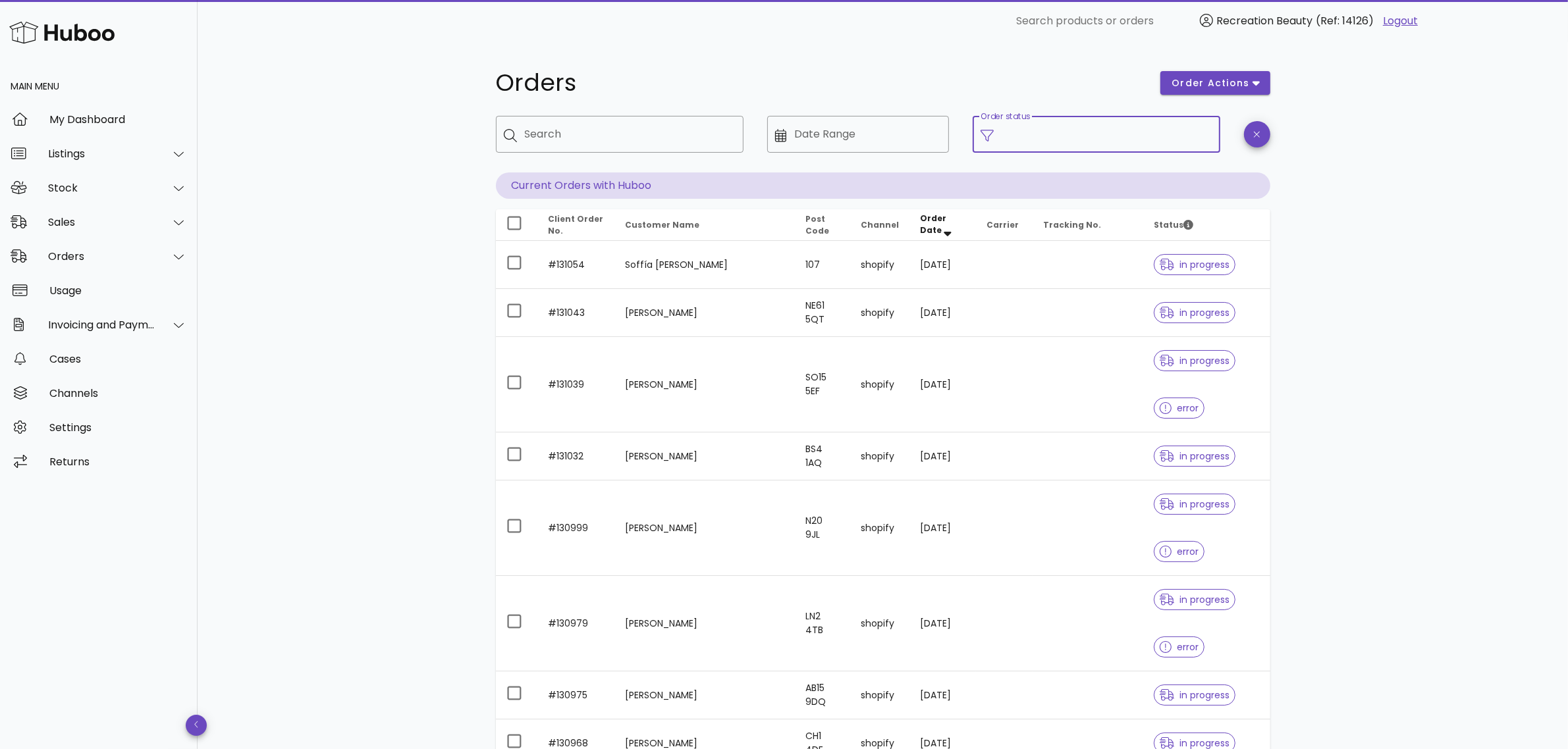
click at [1055, 133] on input "Order status" at bounding box center [1107, 134] width 211 height 21
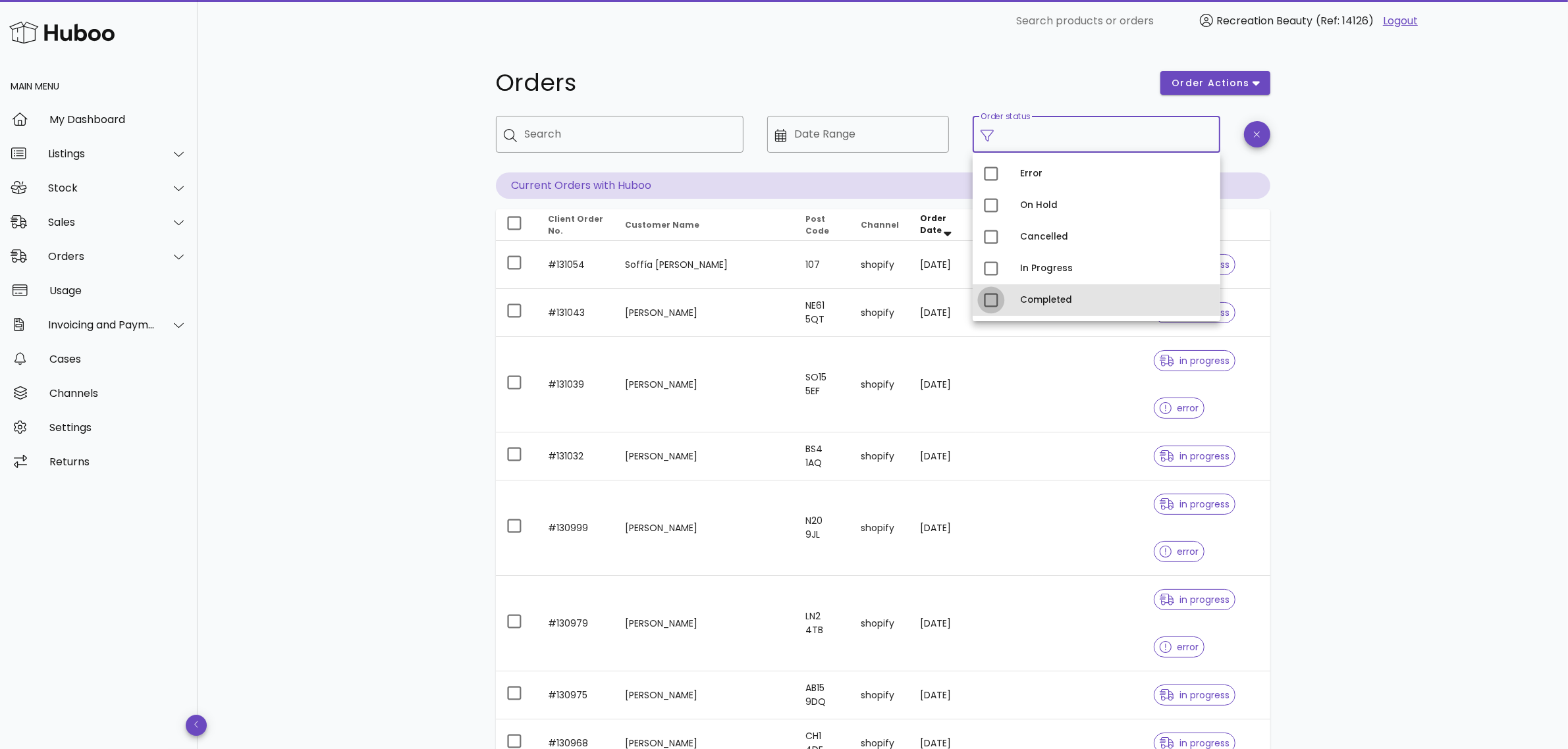
click at [986, 302] on div at bounding box center [991, 299] width 22 height 22
type input "**********"
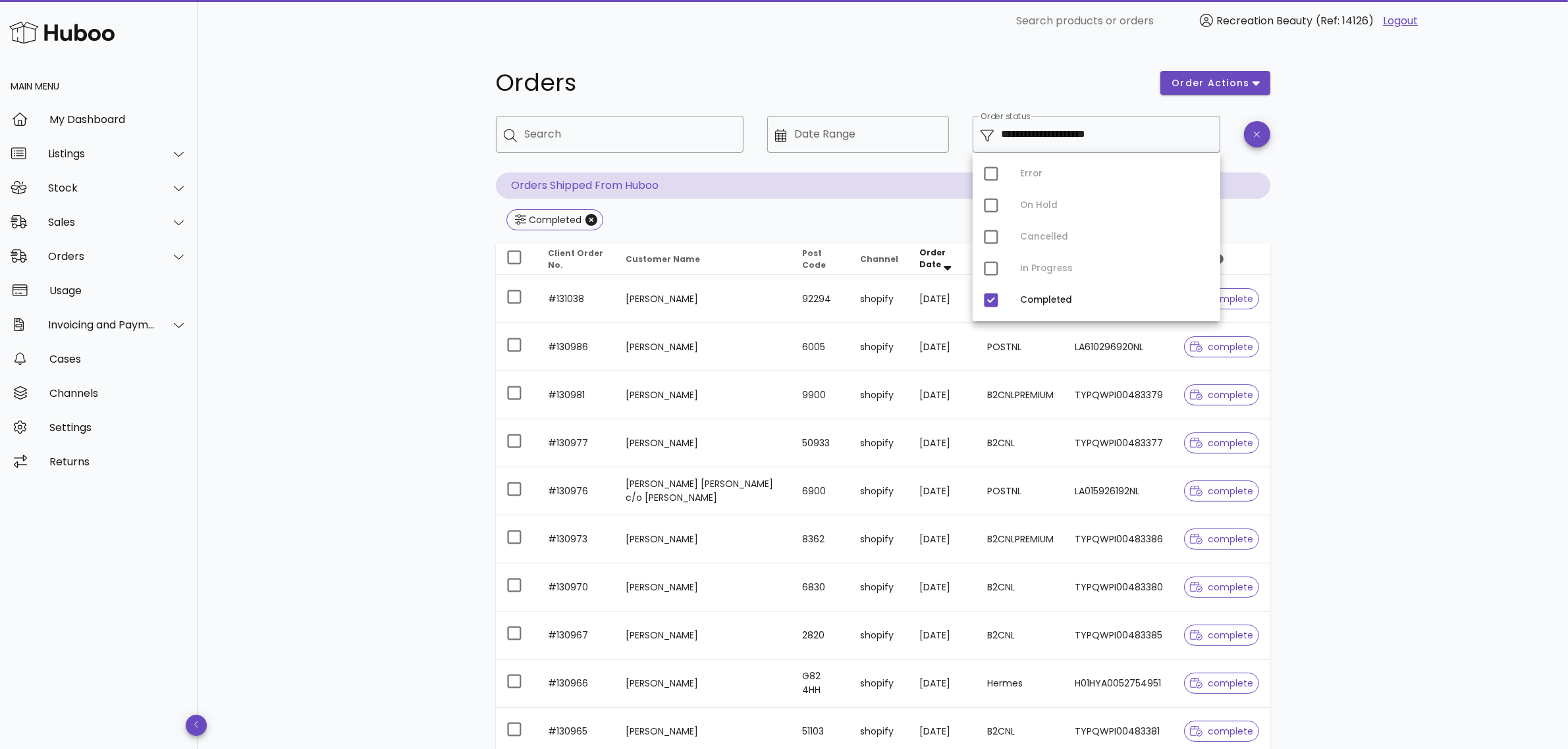
click at [1387, 303] on div "**********" at bounding box center [883, 471] width 1371 height 859
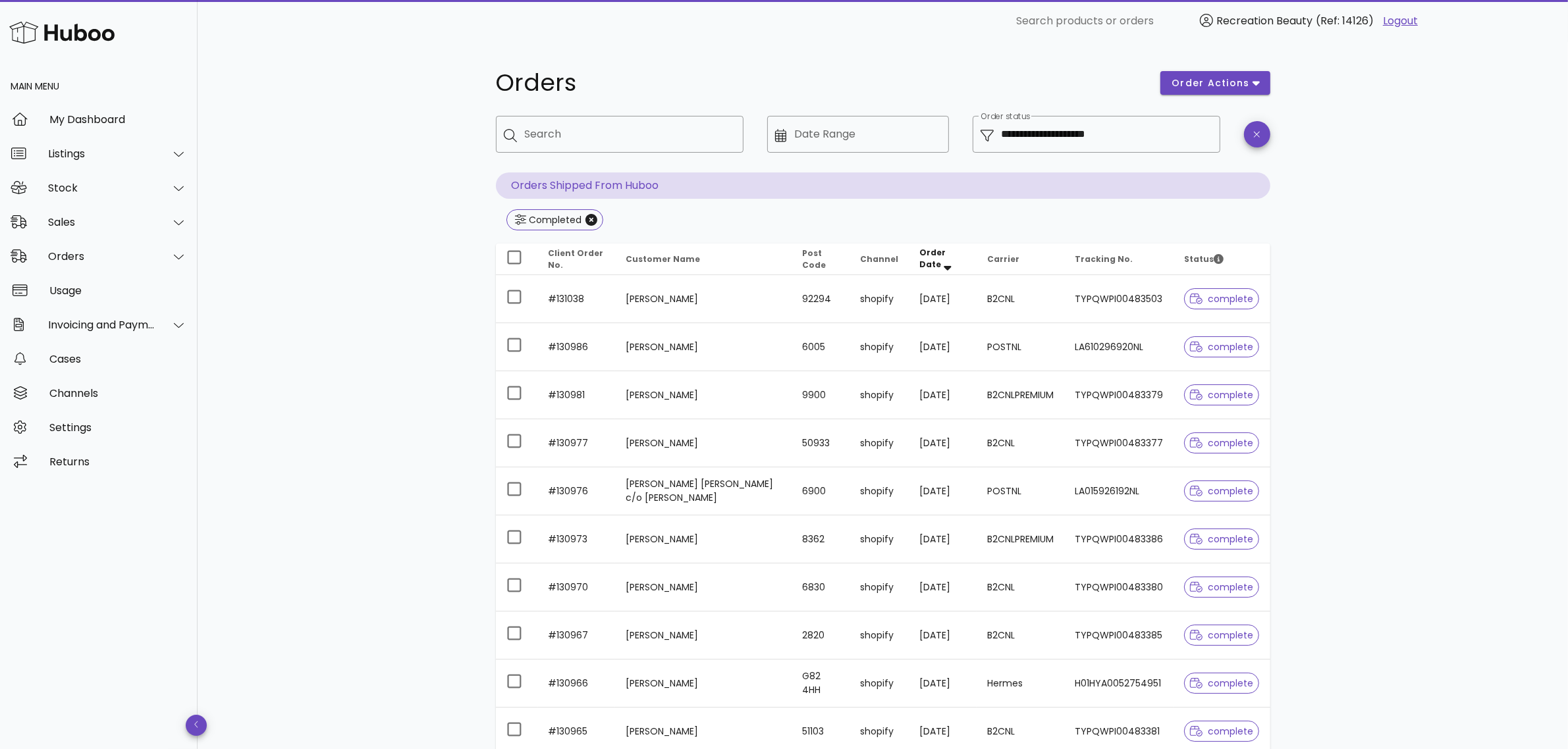
click at [1127, 261] on span "Tracking No." at bounding box center [1104, 259] width 58 height 11
click at [1219, 85] on span "order actions" at bounding box center [1210, 83] width 79 height 14
click at [1407, 162] on div "**********" at bounding box center [883, 471] width 1371 height 859
click at [1424, 386] on div "**********" at bounding box center [883, 471] width 1371 height 859
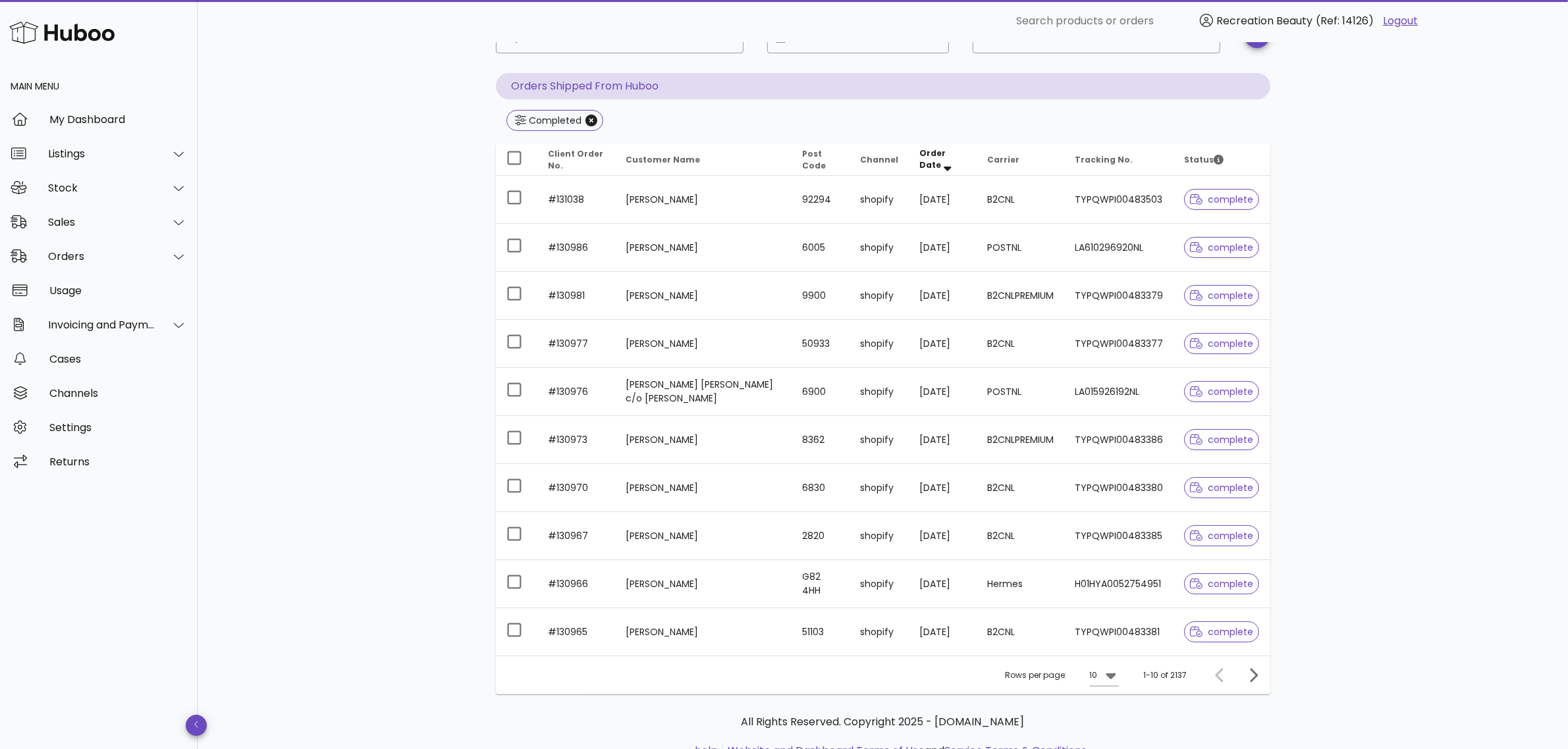
scroll to position [70, 0]
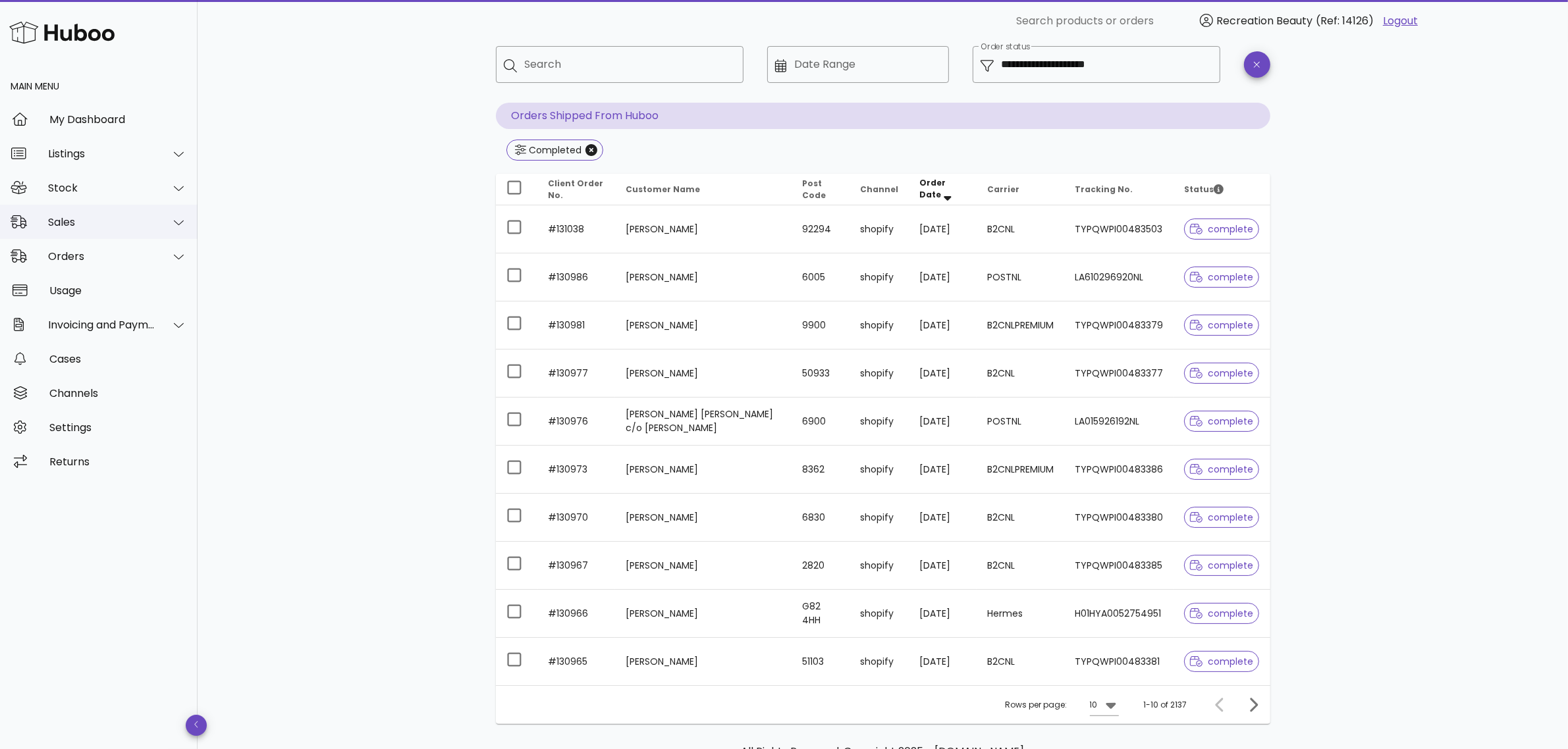
click at [102, 222] on div "Sales" at bounding box center [101, 222] width 107 height 12
click at [104, 320] on div "Orders" at bounding box center [101, 319] width 107 height 12
click at [74, 225] on div "Sales" at bounding box center [101, 222] width 107 height 12
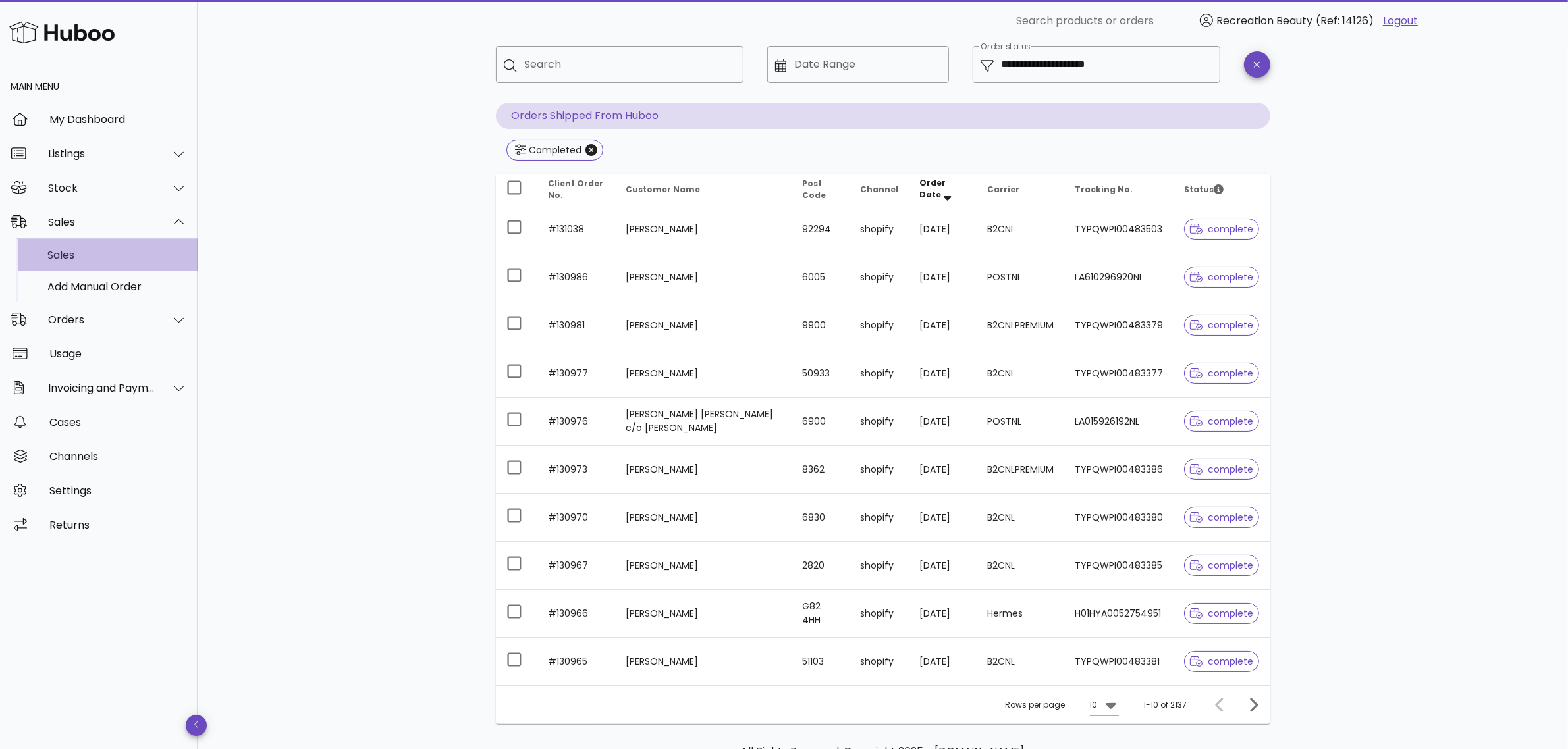
click at [68, 250] on div "Sales" at bounding box center [117, 255] width 139 height 12
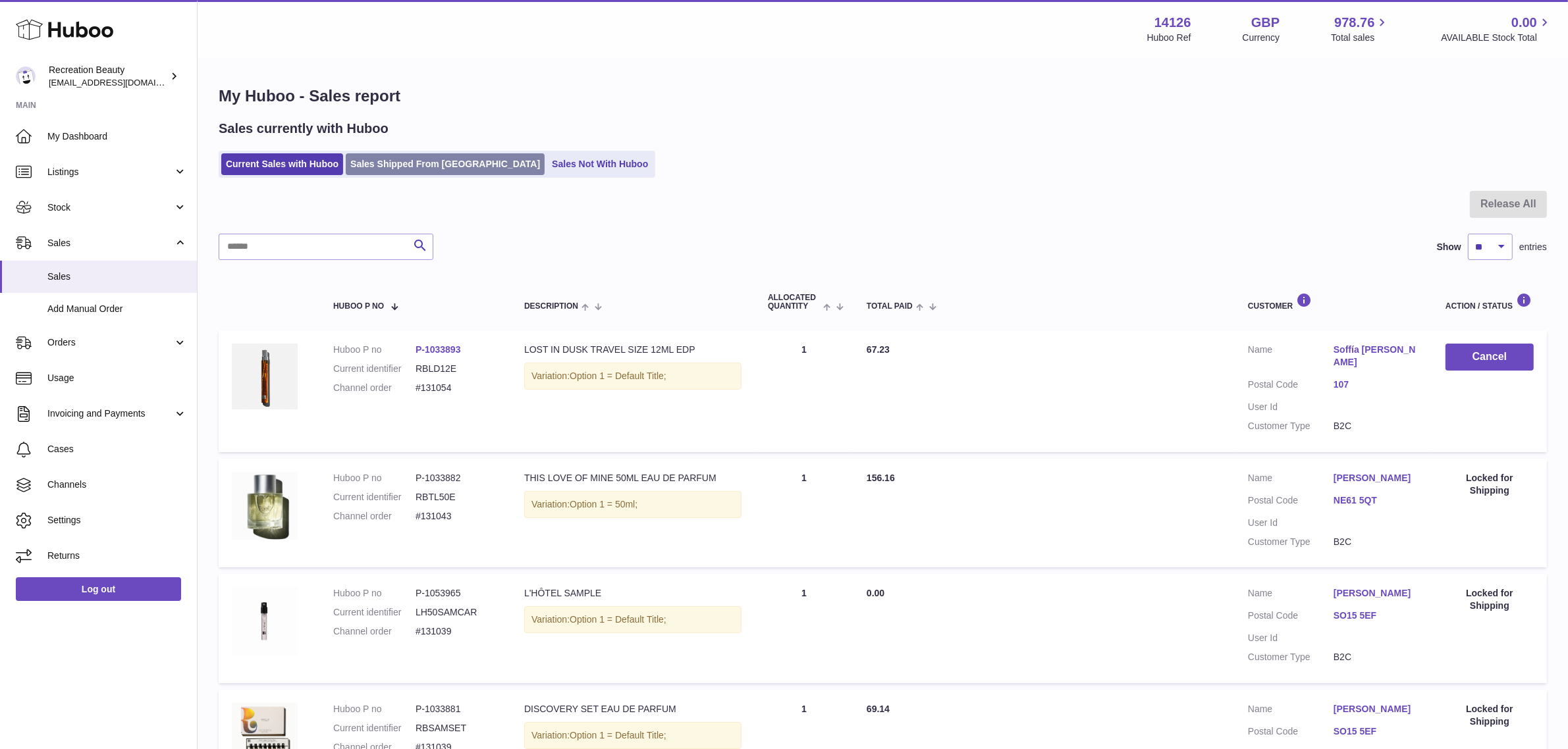
click at [390, 162] on link "Sales Shipped From [GEOGRAPHIC_DATA]" at bounding box center [445, 164] width 199 height 22
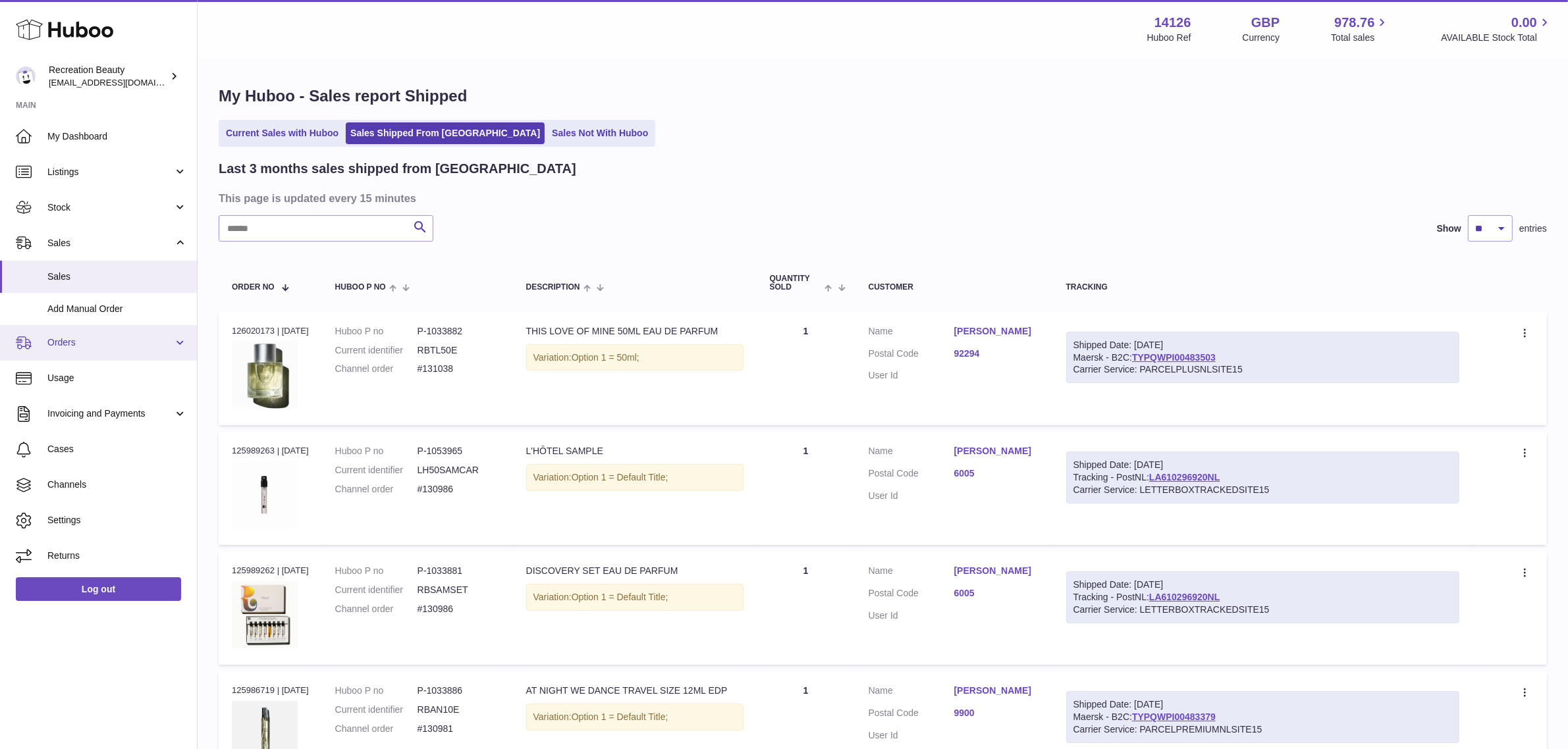
click at [55, 332] on link "Orders" at bounding box center [98, 343] width 197 height 36
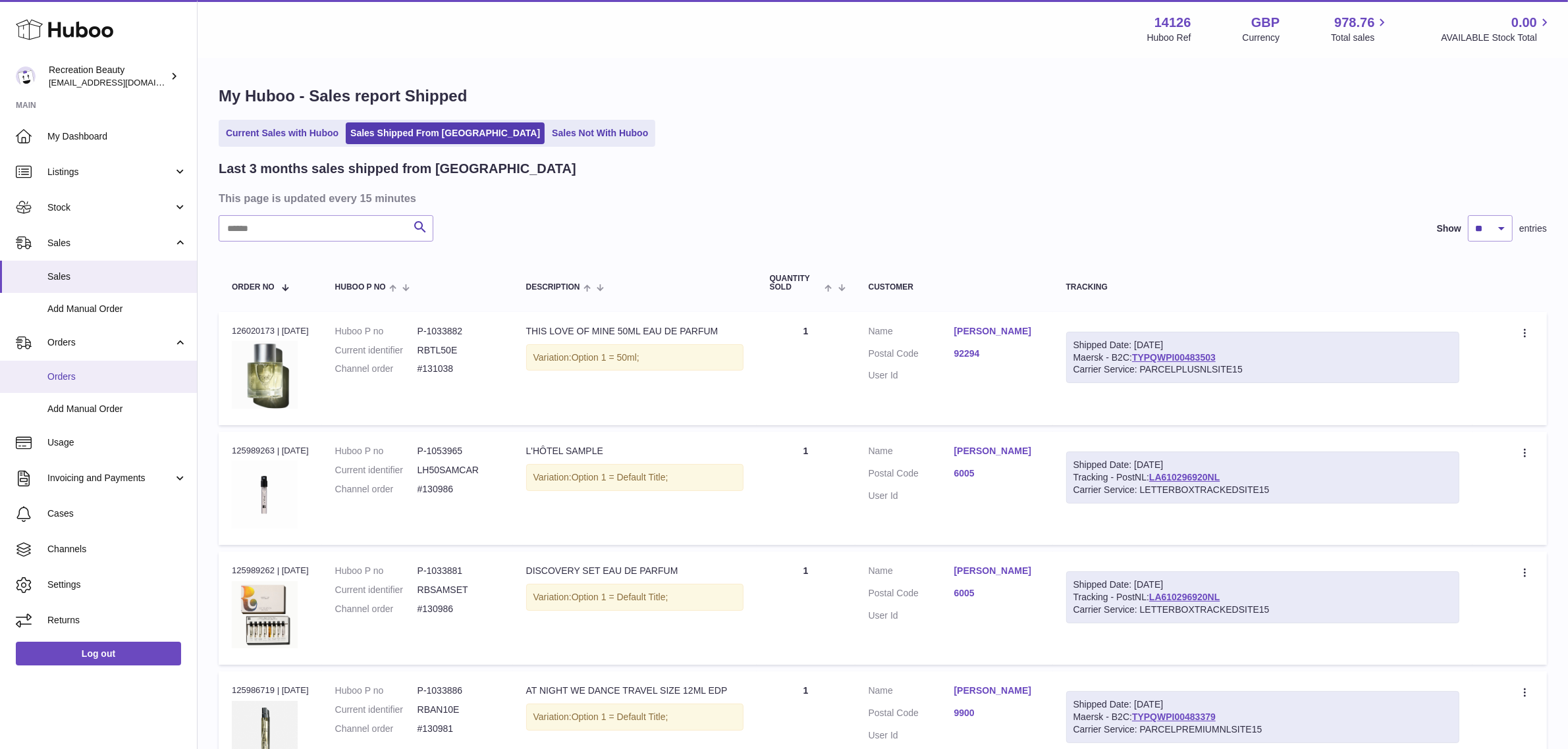
click at [82, 369] on link "Orders" at bounding box center [98, 377] width 197 height 32
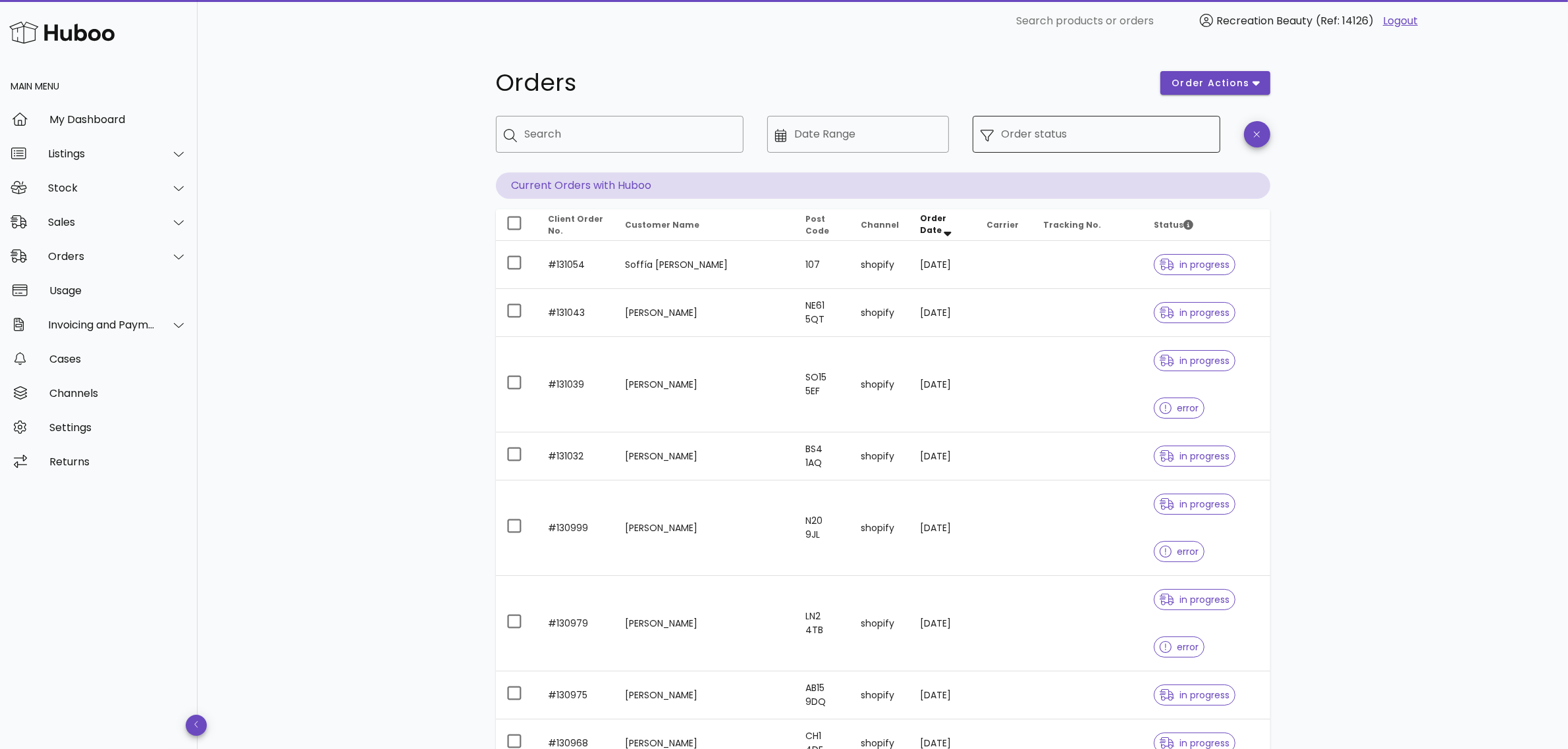
click at [1122, 143] on input "Order status" at bounding box center [1107, 134] width 211 height 21
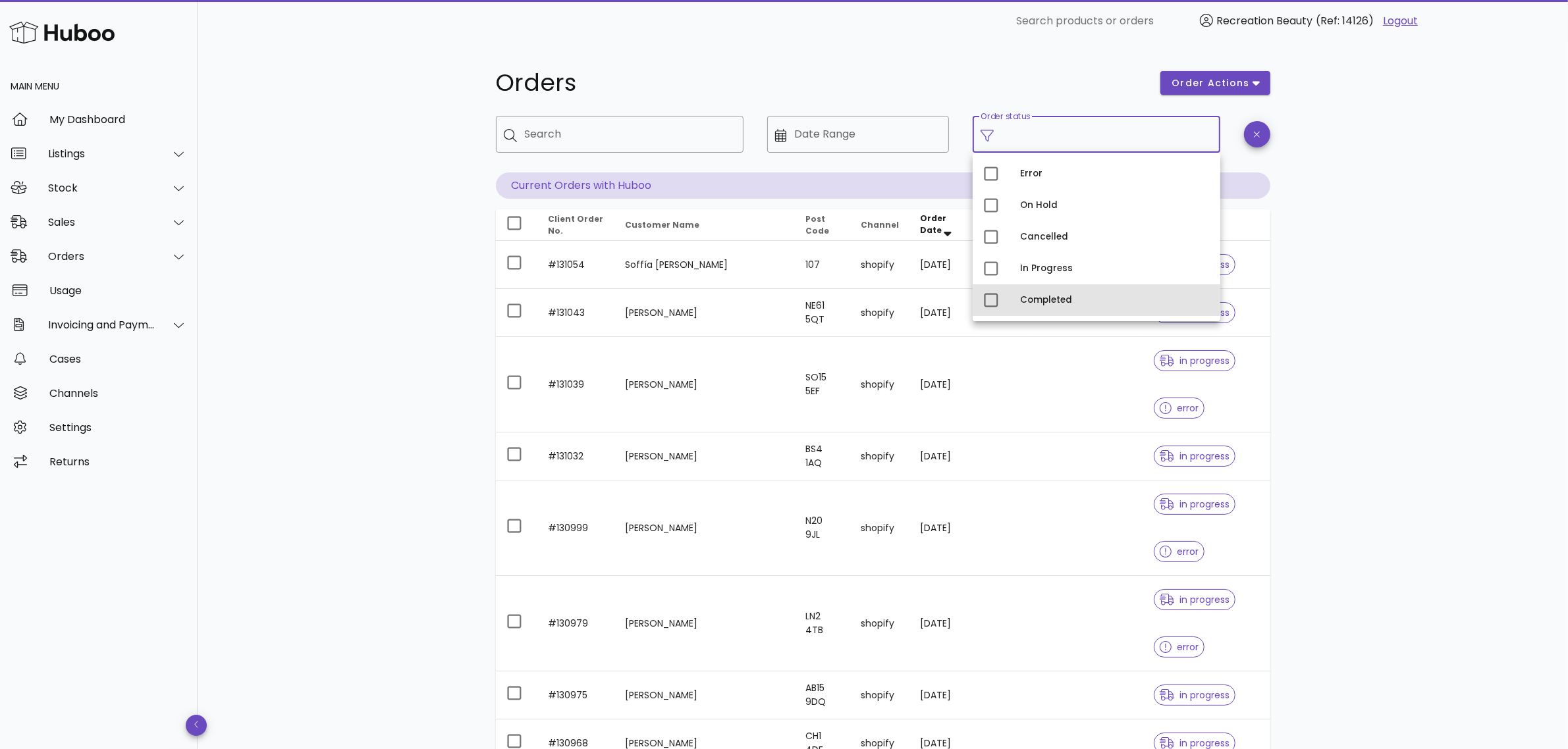
click at [1039, 288] on div "Completed" at bounding box center [1096, 299] width 248 height 31
type input "**********"
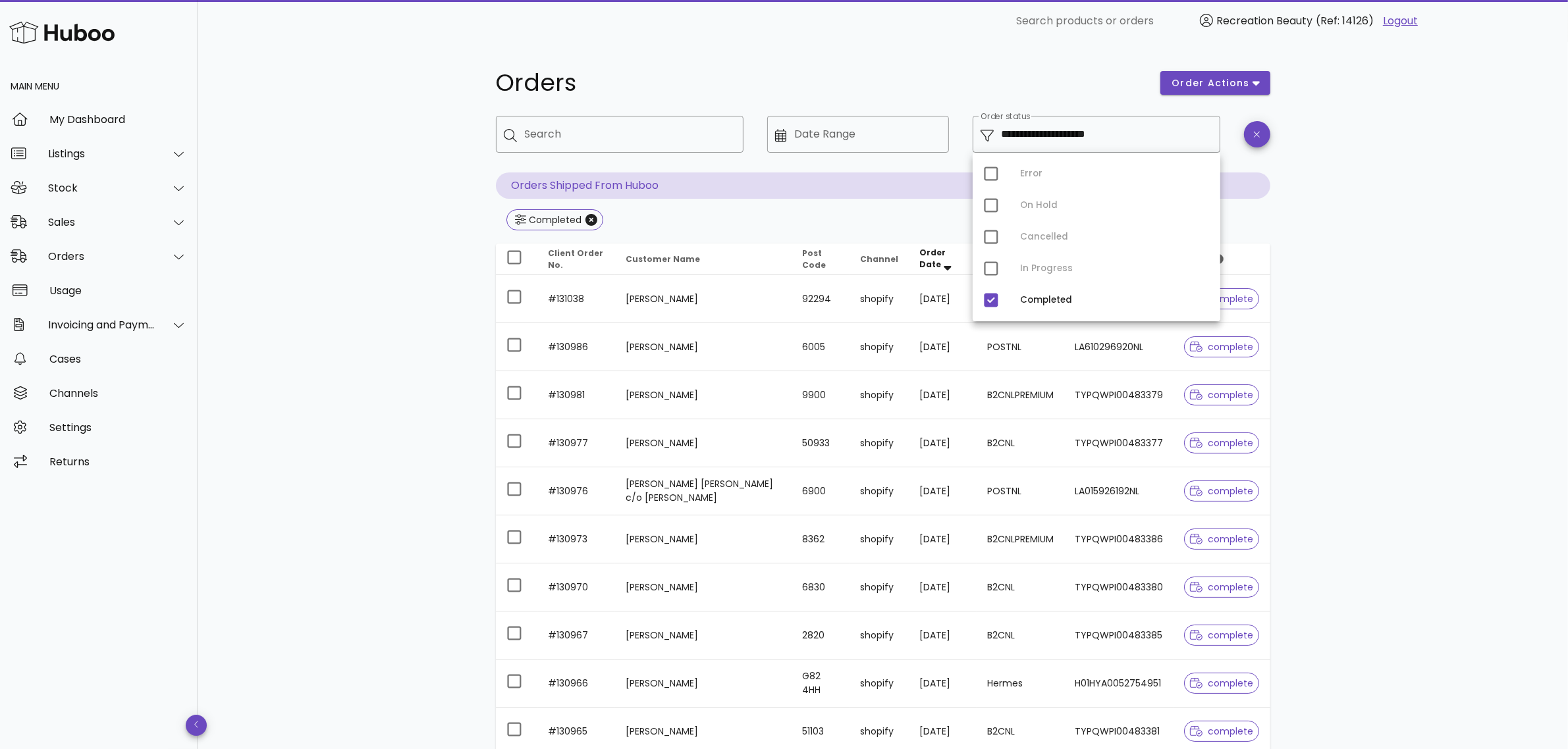
click at [1431, 383] on div "**********" at bounding box center [883, 471] width 1371 height 859
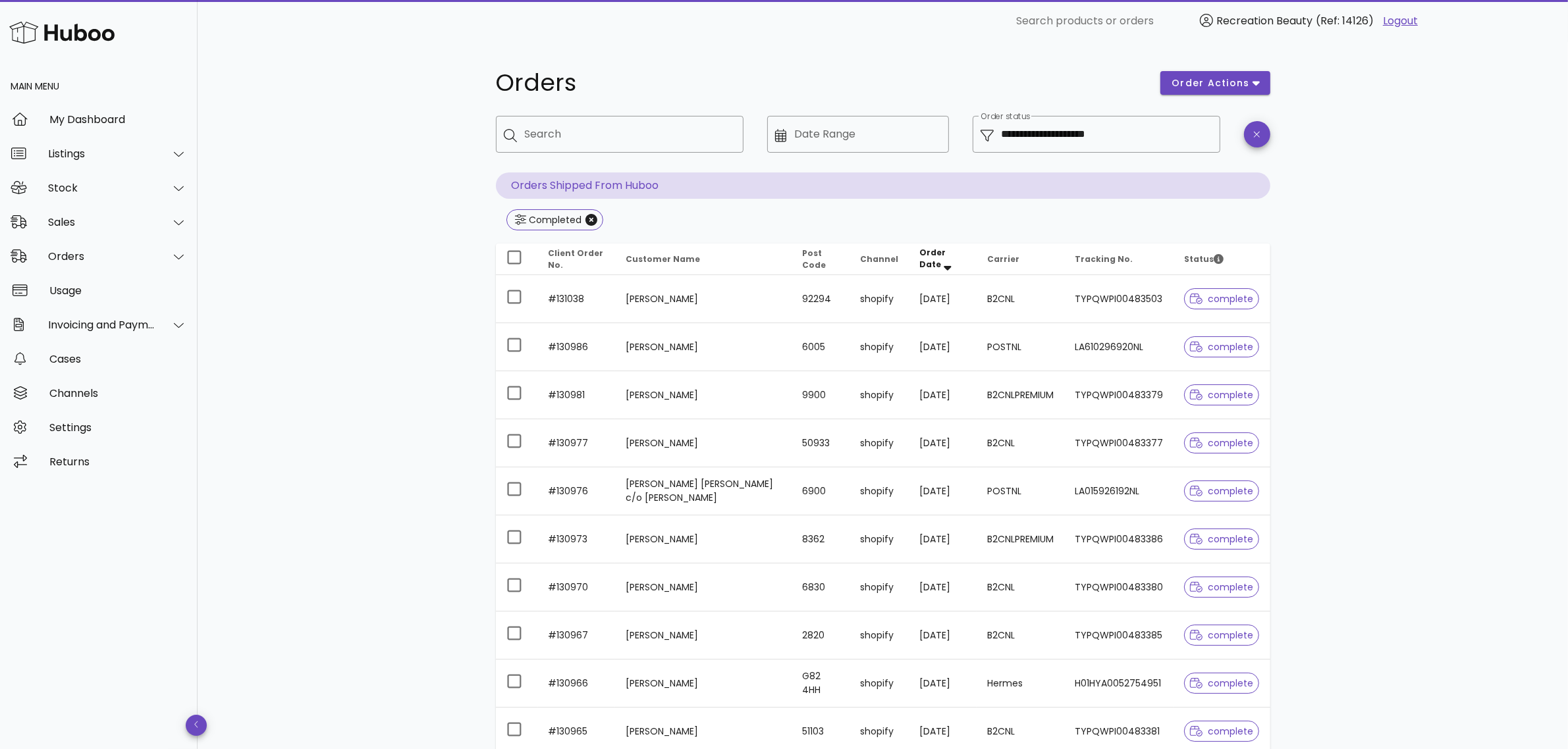
click at [1023, 262] on th "Carrier" at bounding box center [1020, 259] width 88 height 31
click at [1240, 89] on span "order actions" at bounding box center [1210, 83] width 79 height 14
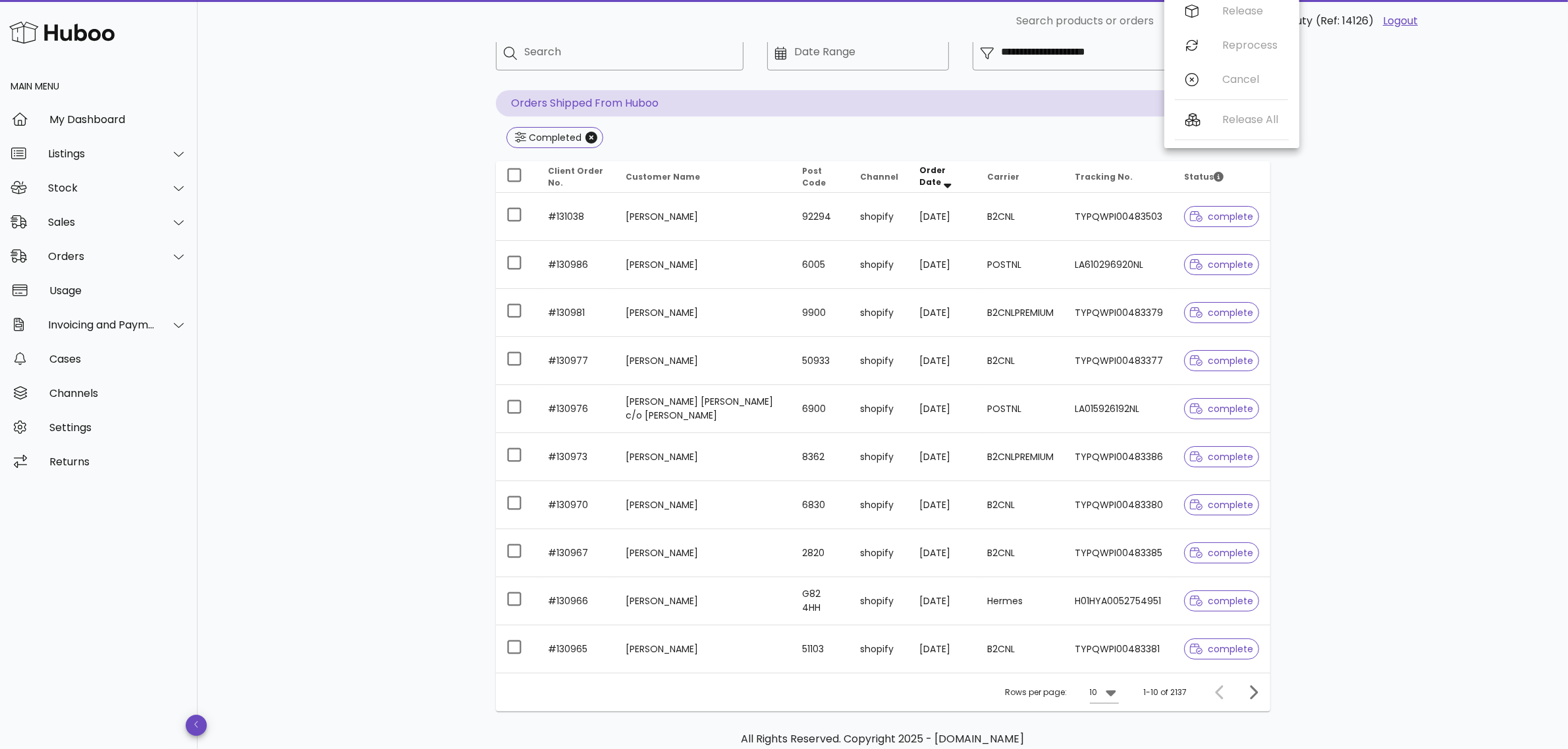
scroll to position [152, 0]
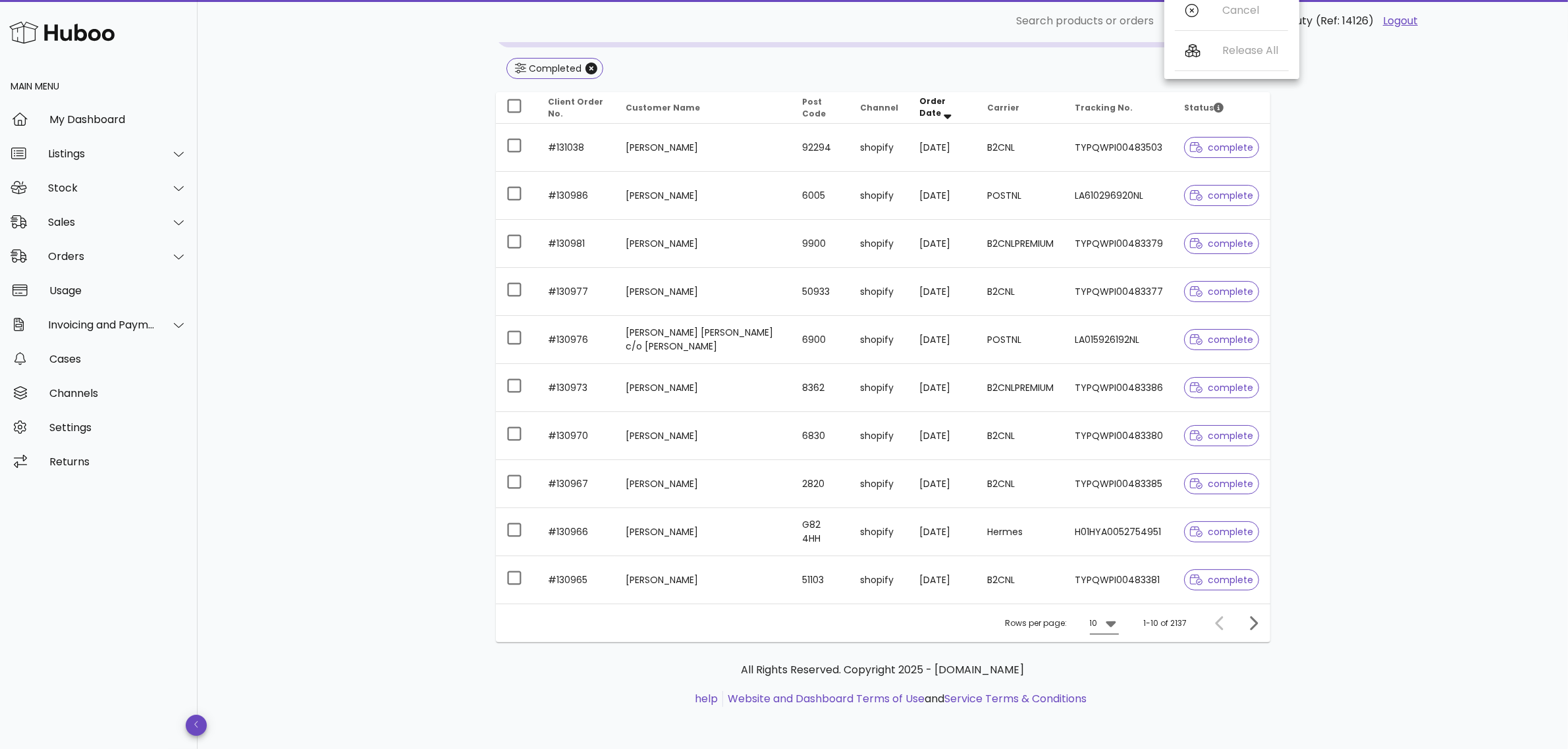
click at [1108, 623] on icon at bounding box center [1111, 625] width 10 height 6
click at [1112, 662] on div "25" at bounding box center [1108, 667] width 13 height 12
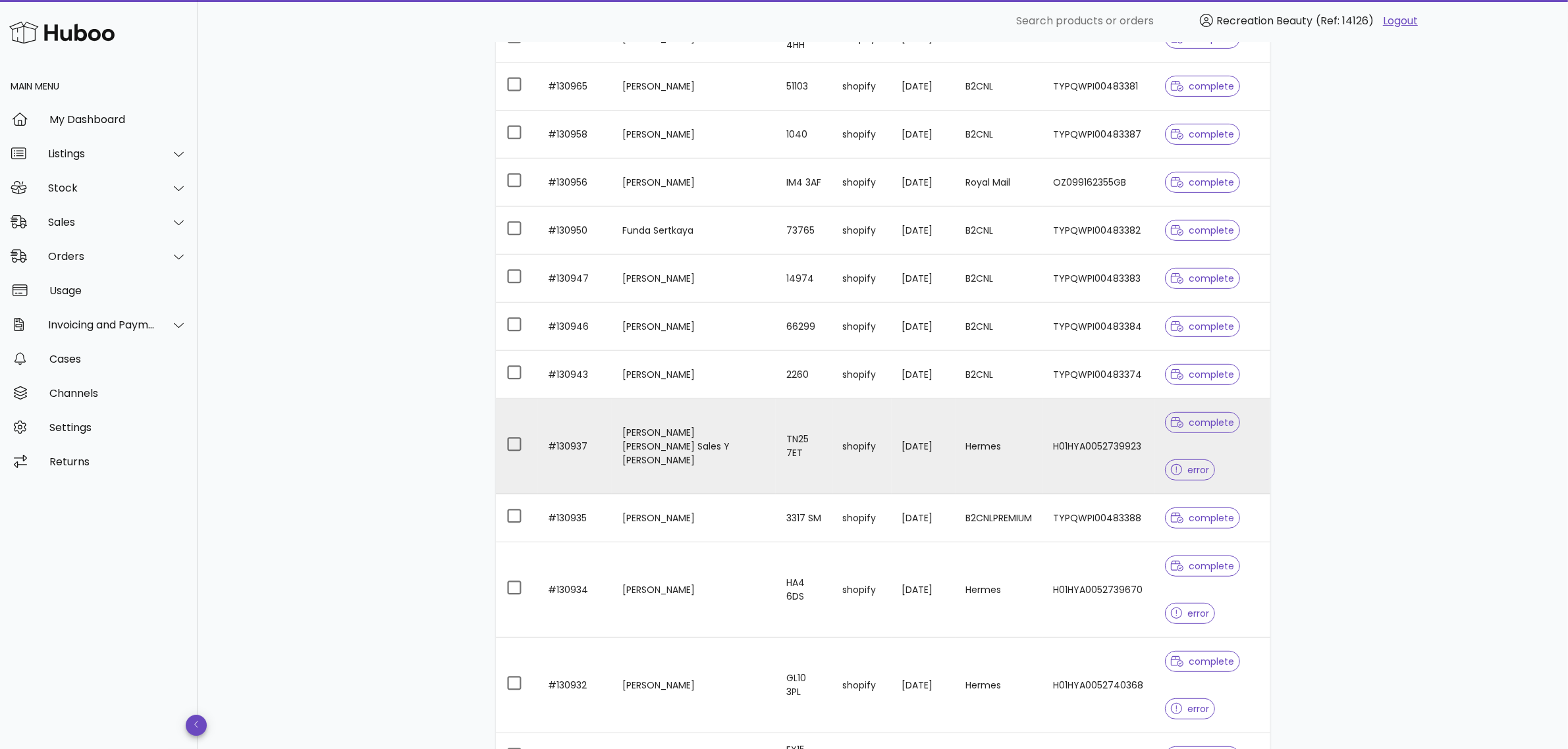
scroll to position [494, 0]
